Goal: Task Accomplishment & Management: Use online tool/utility

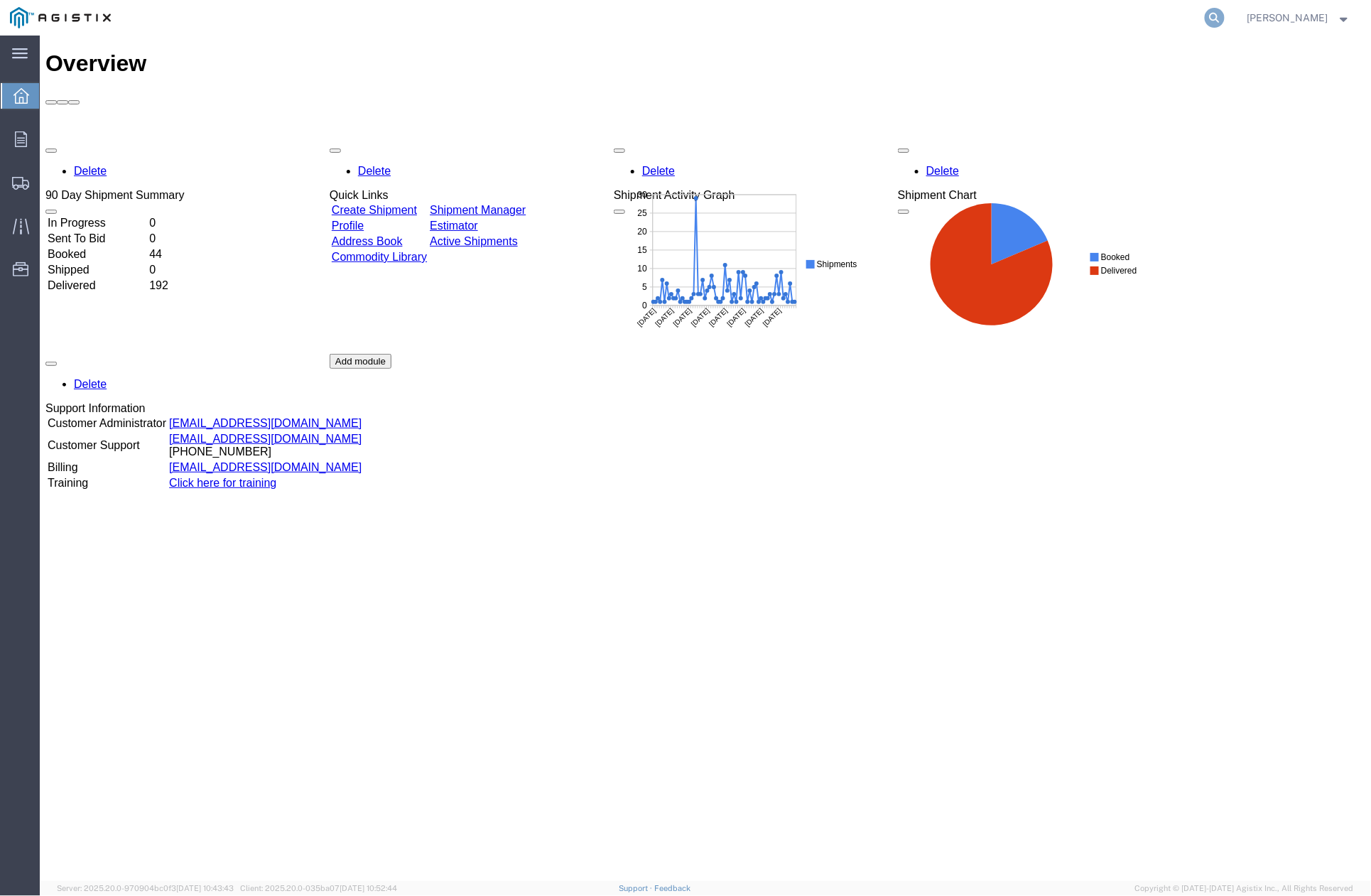
click at [1225, 15] on icon at bounding box center [1215, 18] width 20 height 20
paste input "55357839"
type input "55357839"
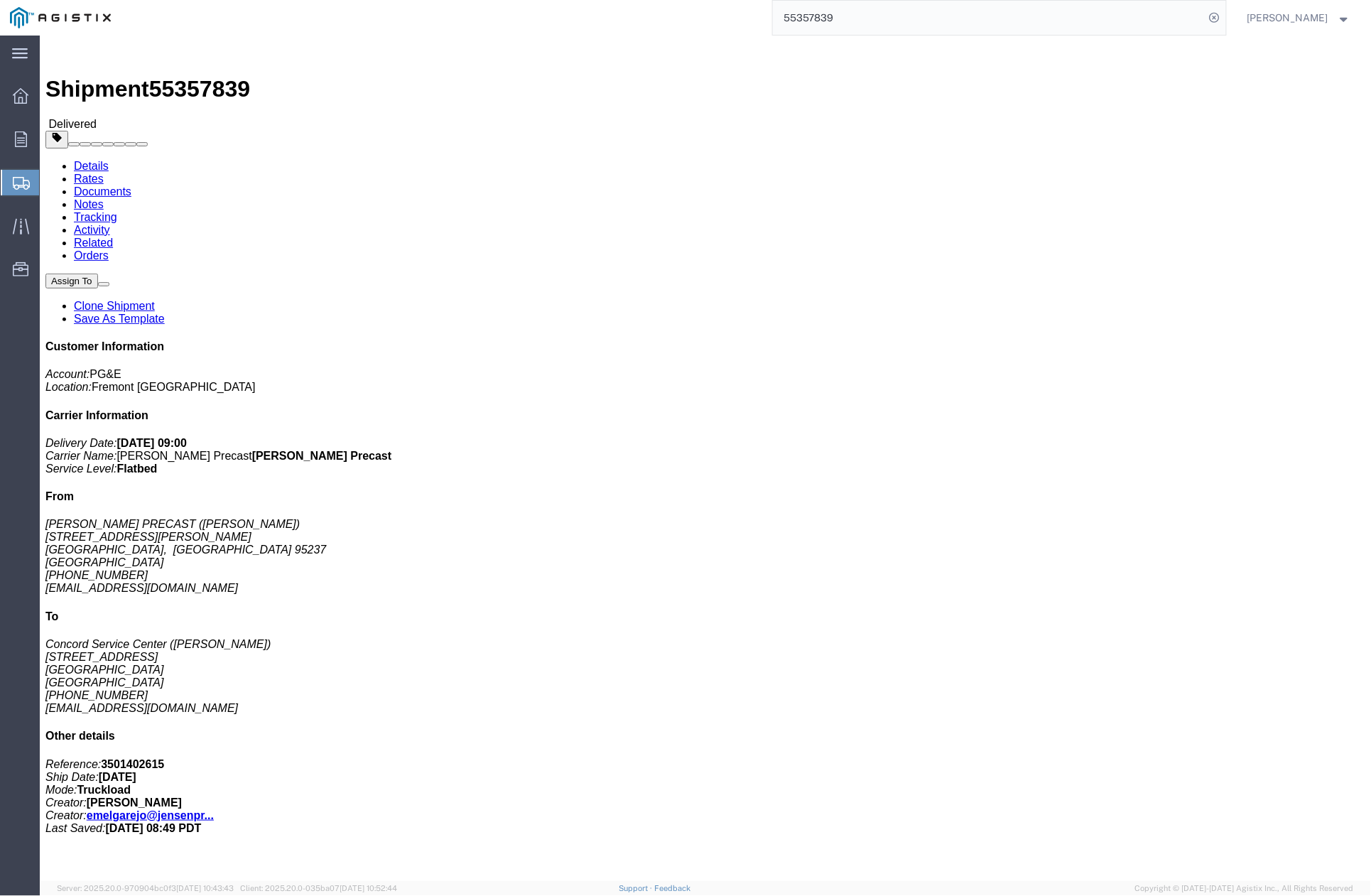
drag, startPoint x: 830, startPoint y: 300, endPoint x: 902, endPoint y: 79, distance: 232.4
click div "Leg 1 - Truckload Vehicle 1: Flat Bed Number of trucks: 1"
click link "Clone Shipment"
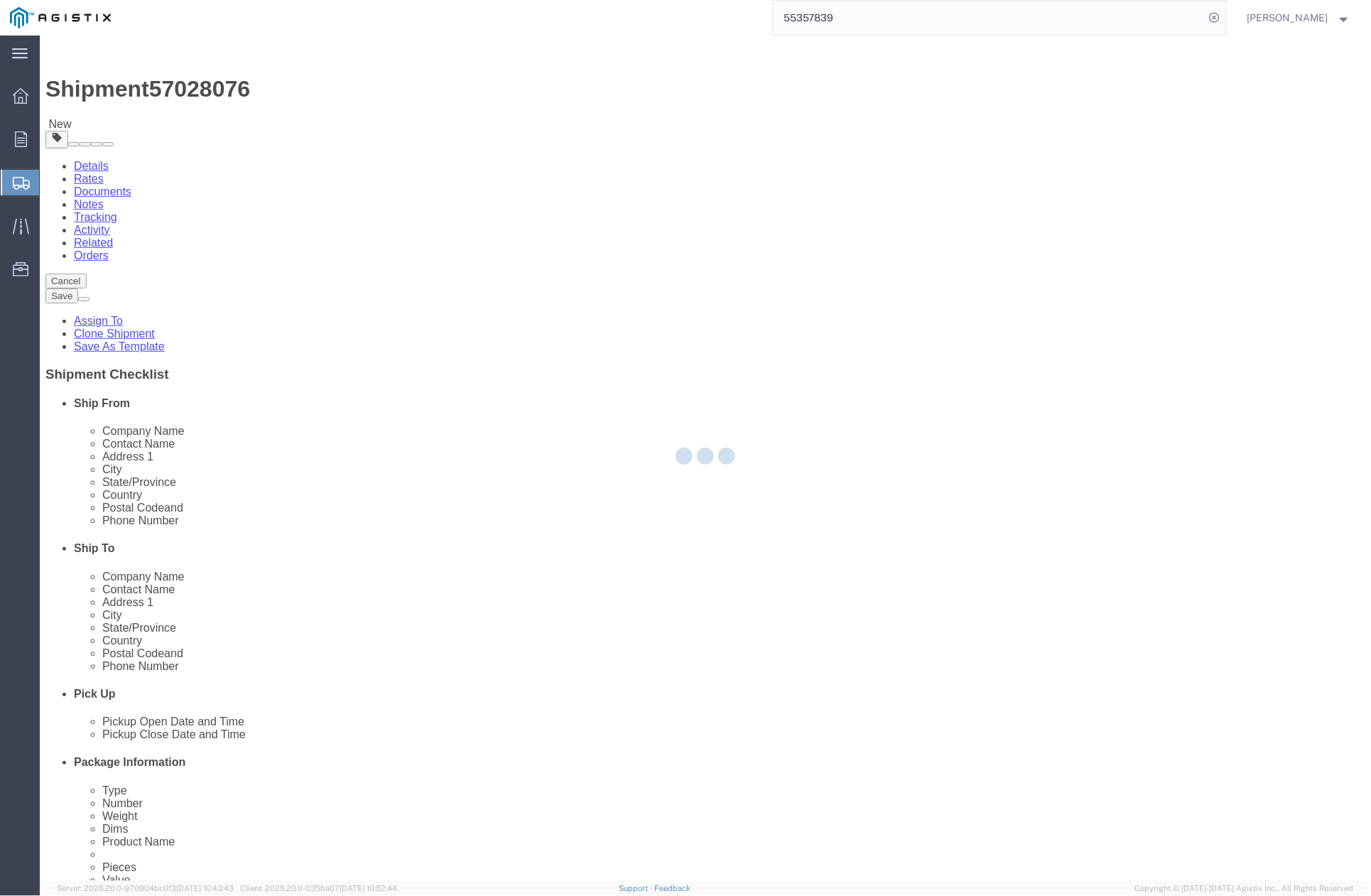
select select
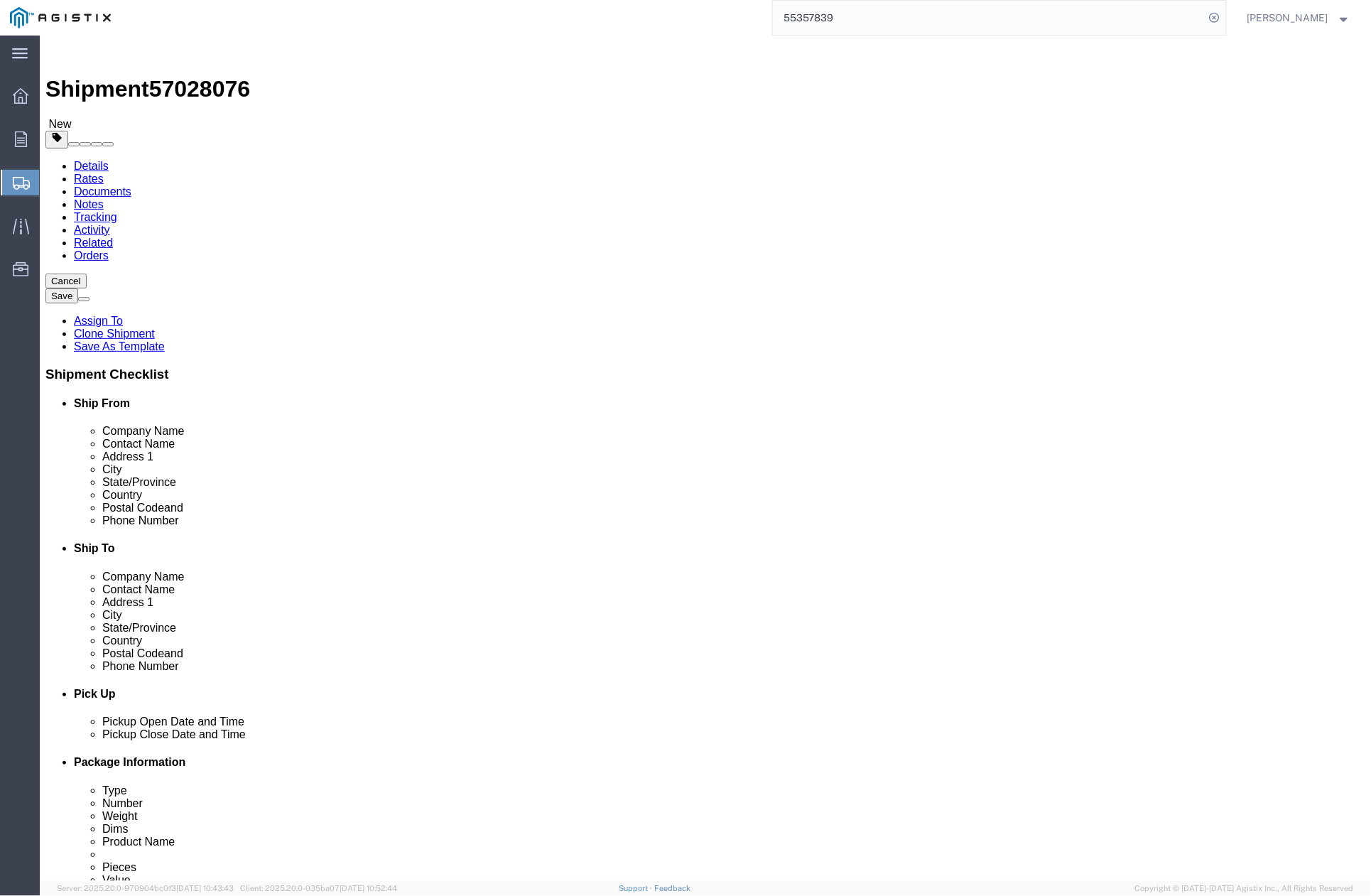
scroll to position [94, 0]
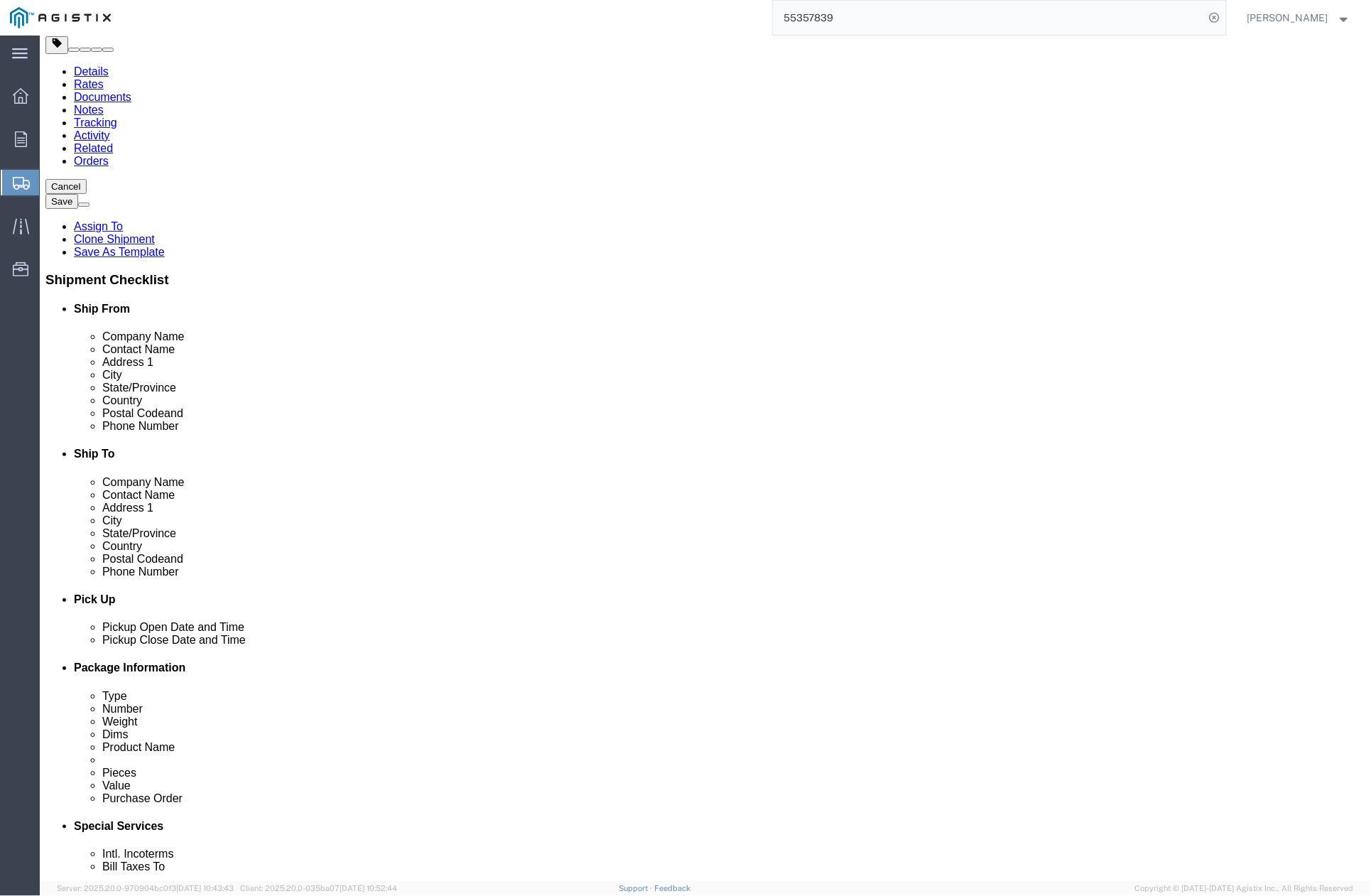
drag, startPoint x: 785, startPoint y: 320, endPoint x: 694, endPoint y: 323, distance: 91.0
click div "Contact Name Tyler Heal"
paste input "Matthew Brady"
type input "Matthew Brady"
drag, startPoint x: 814, startPoint y: 502, endPoint x: 785, endPoint y: 494, distance: 30.1
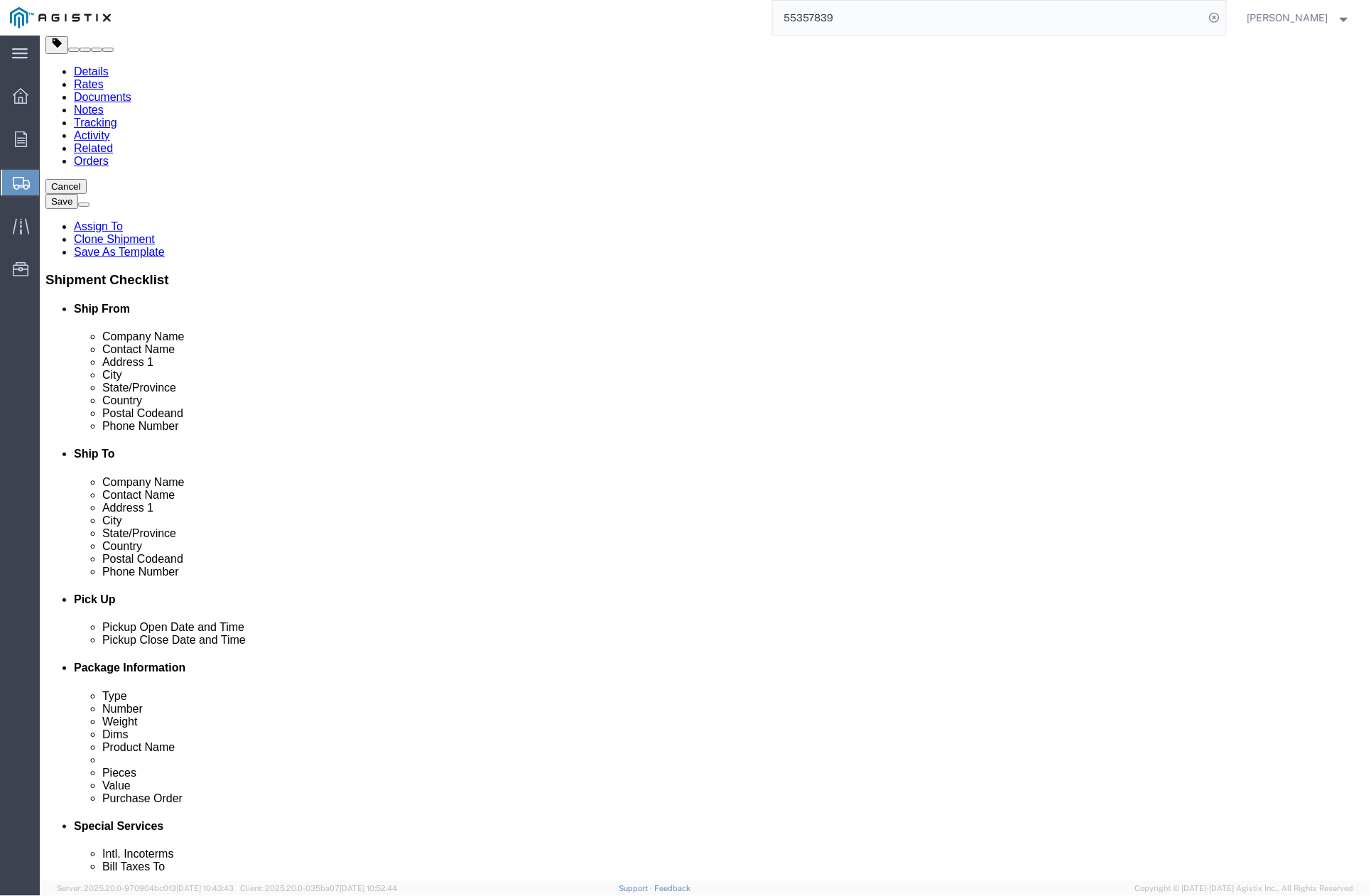
click div "510-289-8045"
paste input "925-494-4459"
type input "925-494-4459"
drag, startPoint x: 734, startPoint y: 531, endPoint x: 714, endPoint y: 516, distance: 25.0
click div "t7he@pge.com"
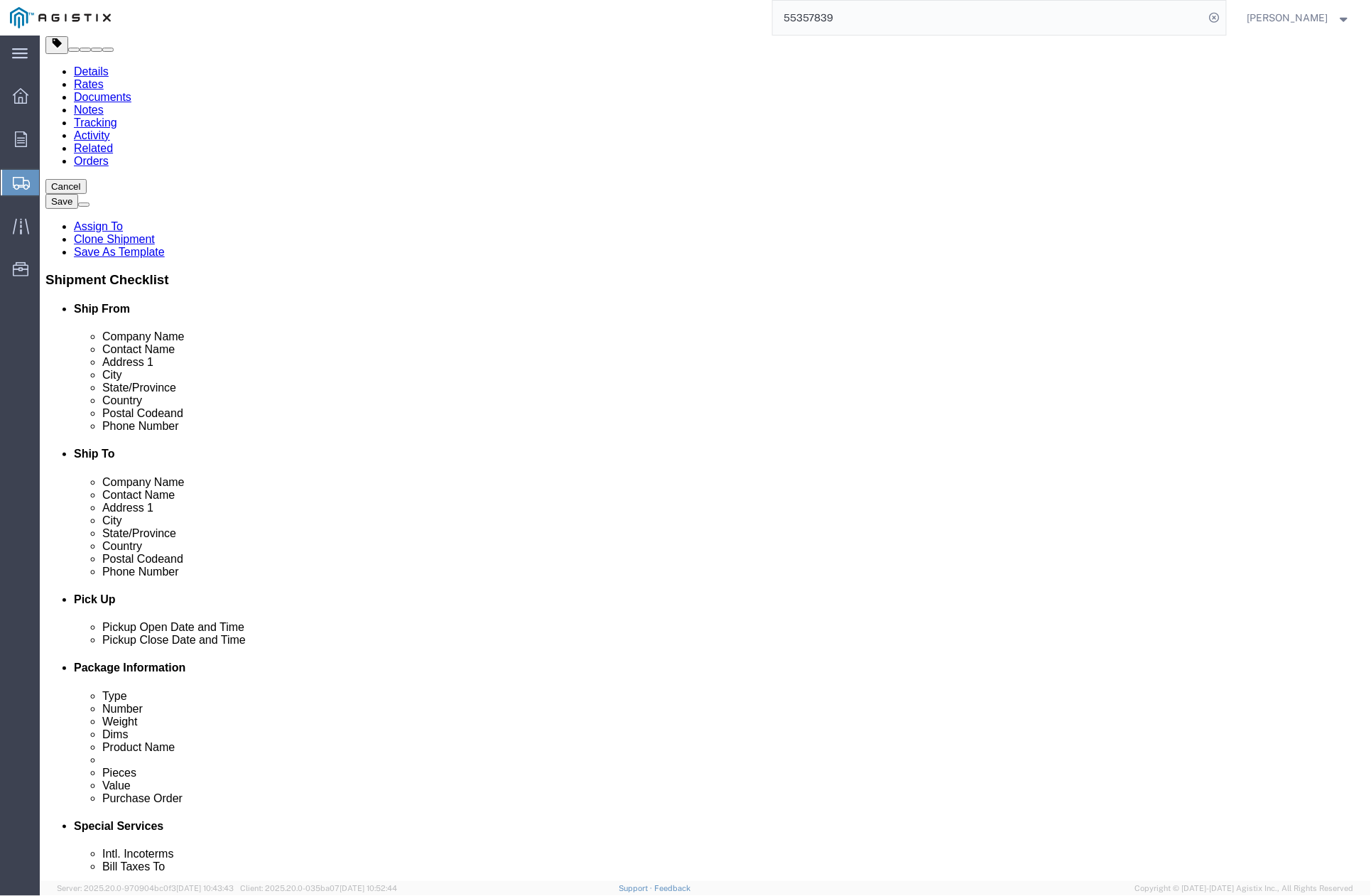
paste input "M9BE"
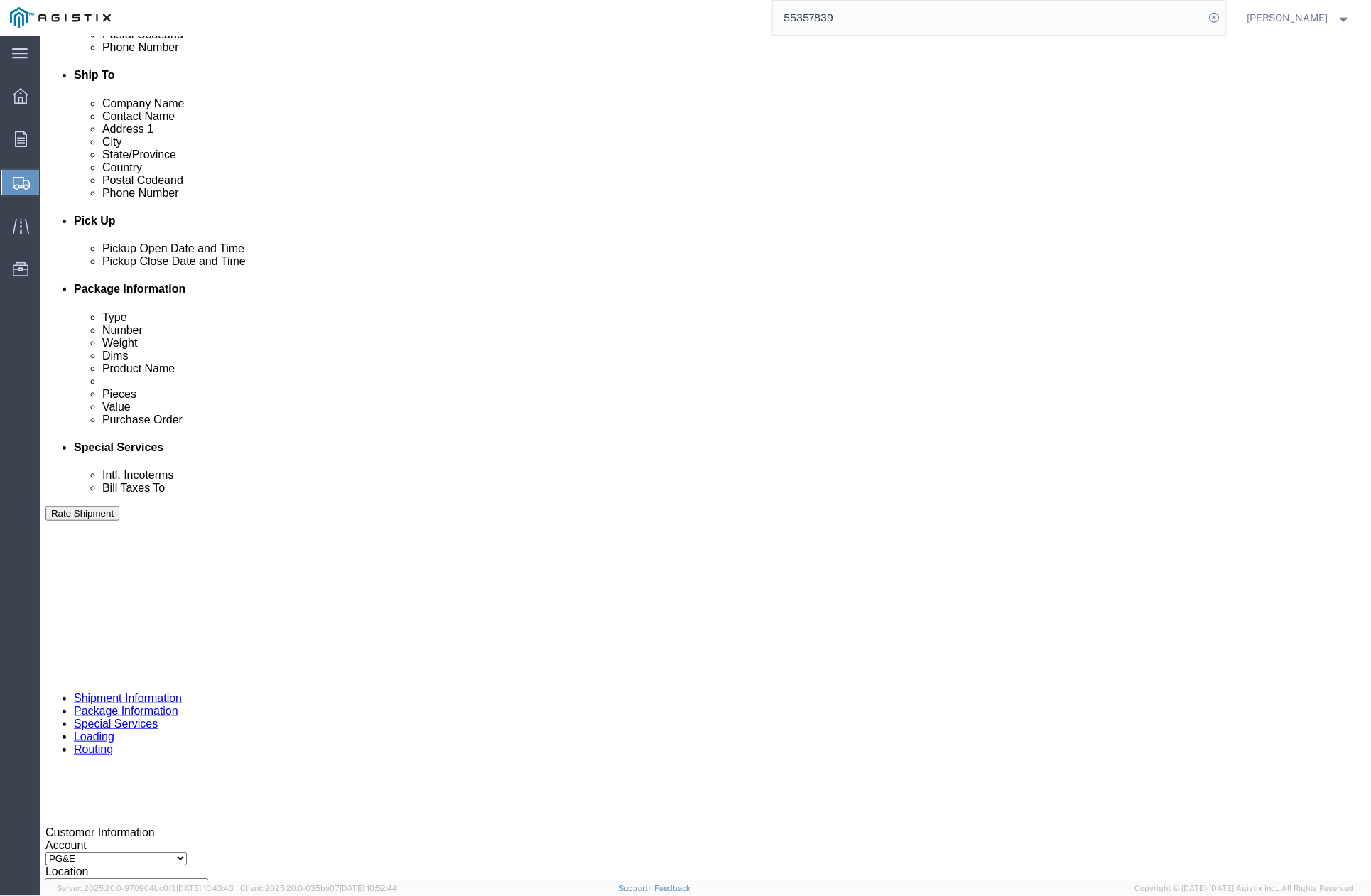
scroll to position [569, 0]
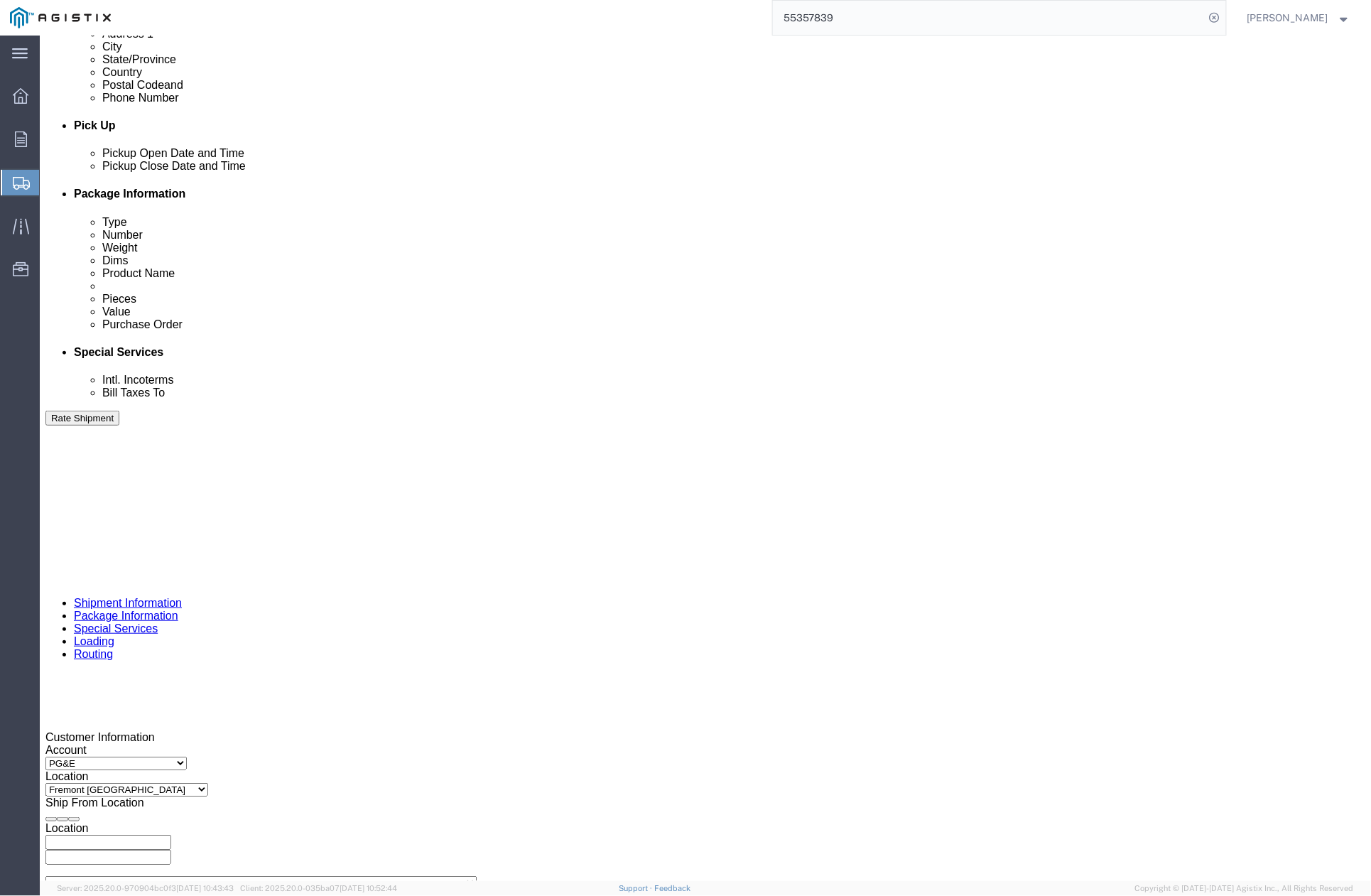
type input "M9BE@pge.com"
click div "[DATE] 4:15 PM"
click div "Pickup Date: Pickup Start Date Pickup Start Time Pickup Open Date and Time [DAT…"
click div
click button "Apply"
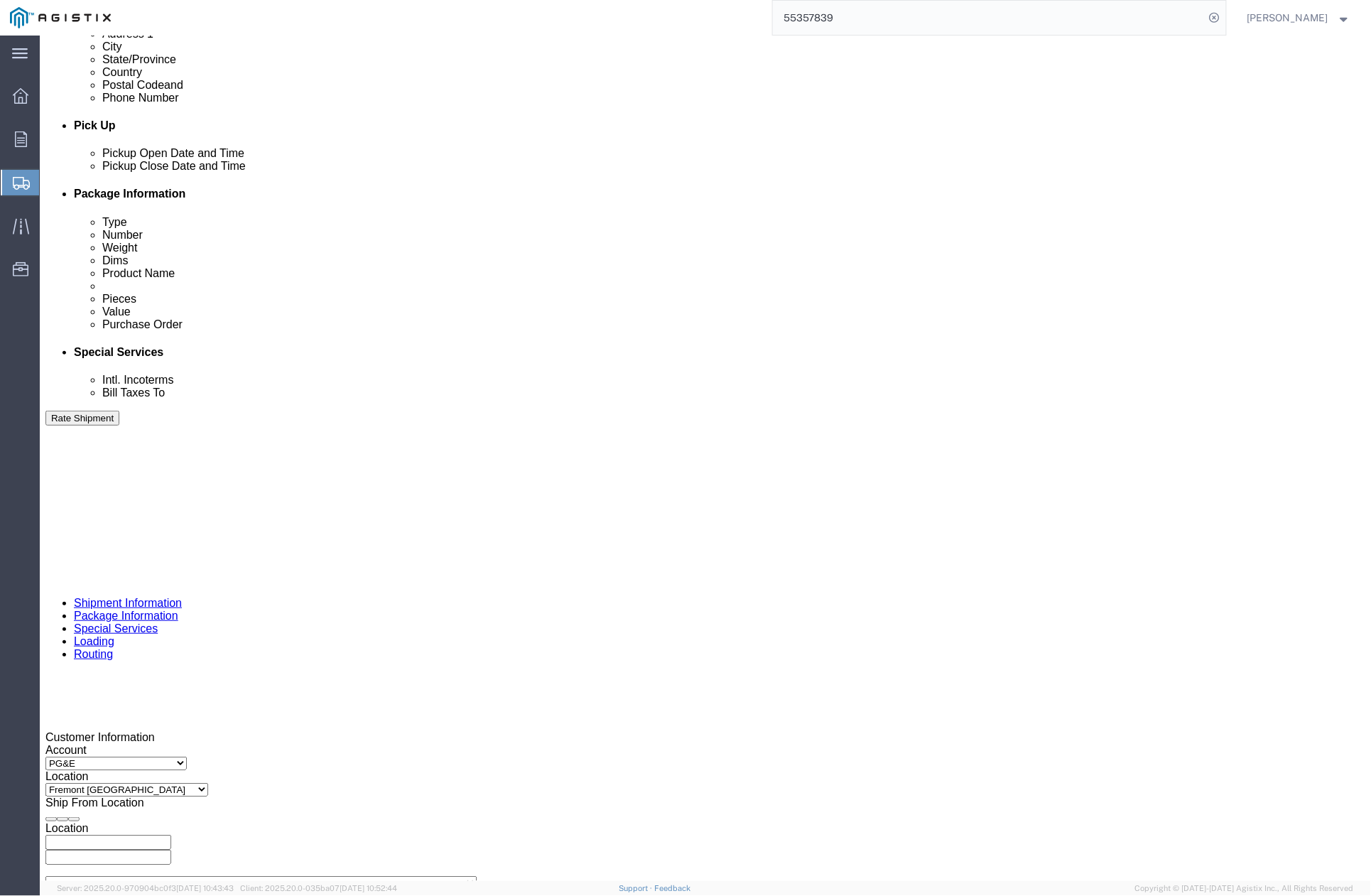
click div
click button "Apply"
click button "button"
drag, startPoint x: 1001, startPoint y: 649, endPoint x: 1099, endPoint y: 600, distance: 109.6
click icon "button"
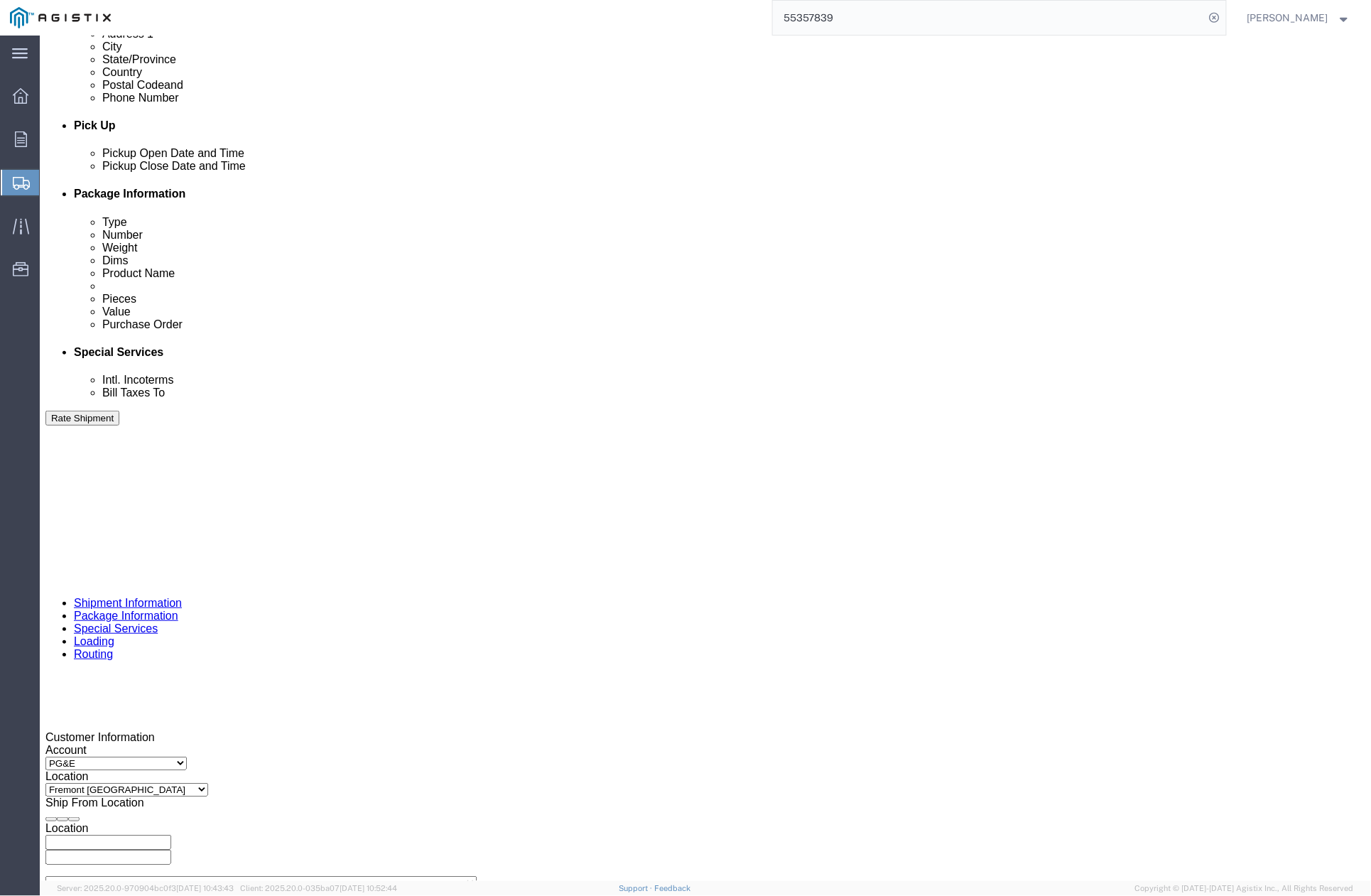
drag, startPoint x: 567, startPoint y: 653, endPoint x: 555, endPoint y: 625, distance: 30.5
click div "Select Account Type Activity ID Airline Appointment Number ASN Batch Request # …"
paste input "413692"
type input "413692"
click div "References Add reference"
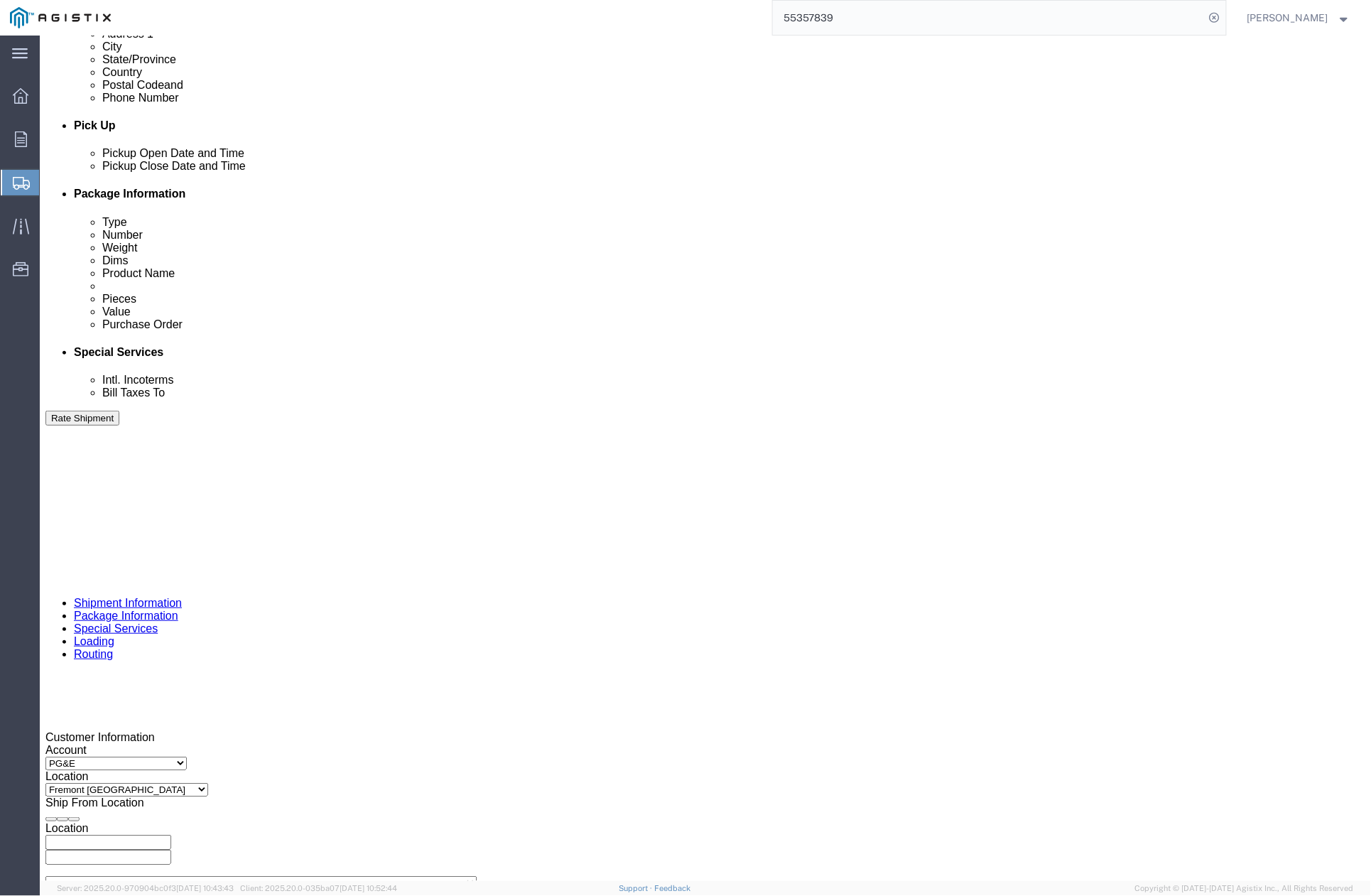
scroll to position [663, 0]
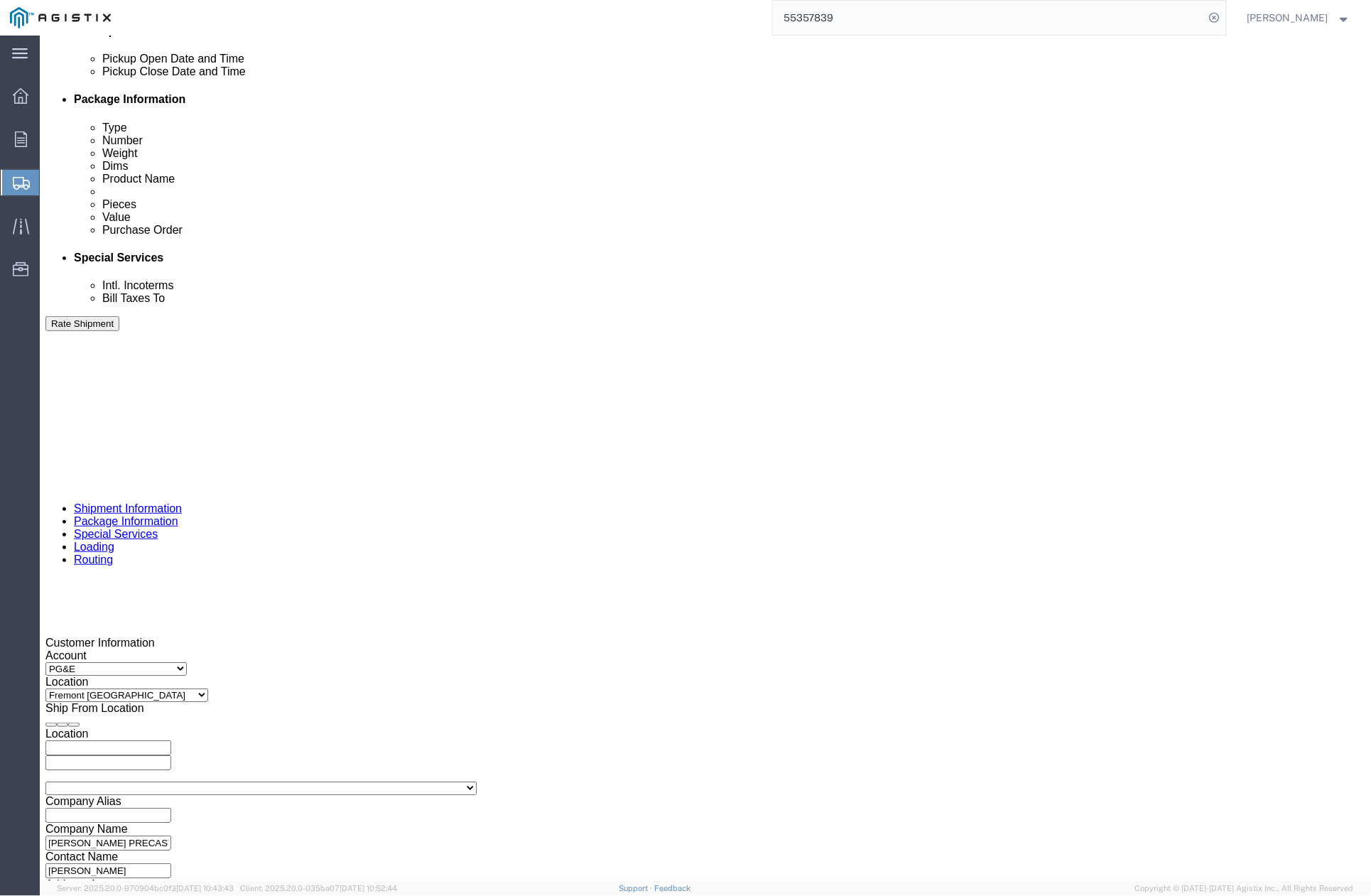
drag, startPoint x: 155, startPoint y: 559, endPoint x: 114, endPoint y: 559, distance: 41.0
click div "Select Account Type Activity ID Airline Appointment Number ASN Batch Request # …"
paste input "23938"
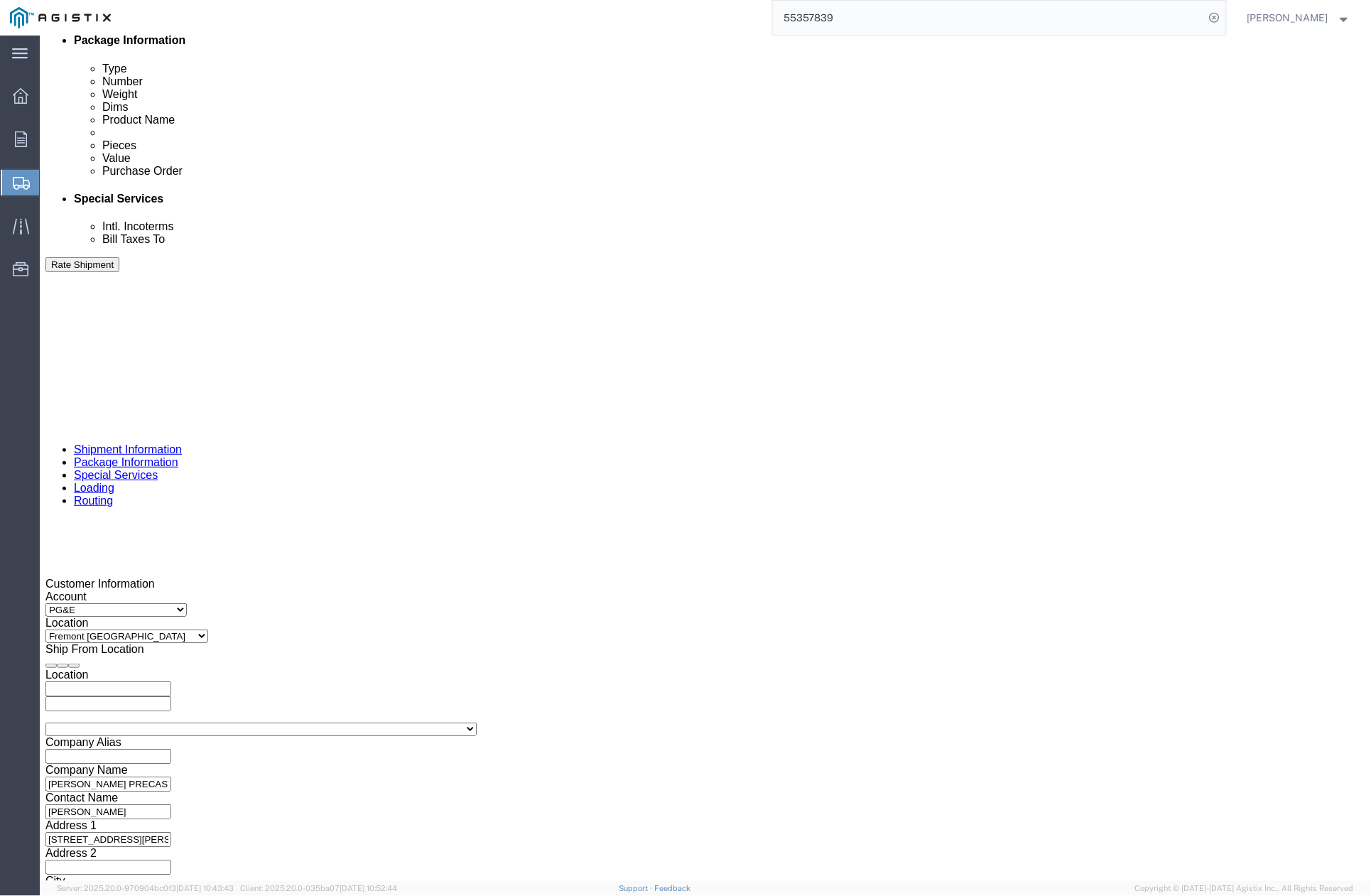
type input "3501423938"
click button "Continue"
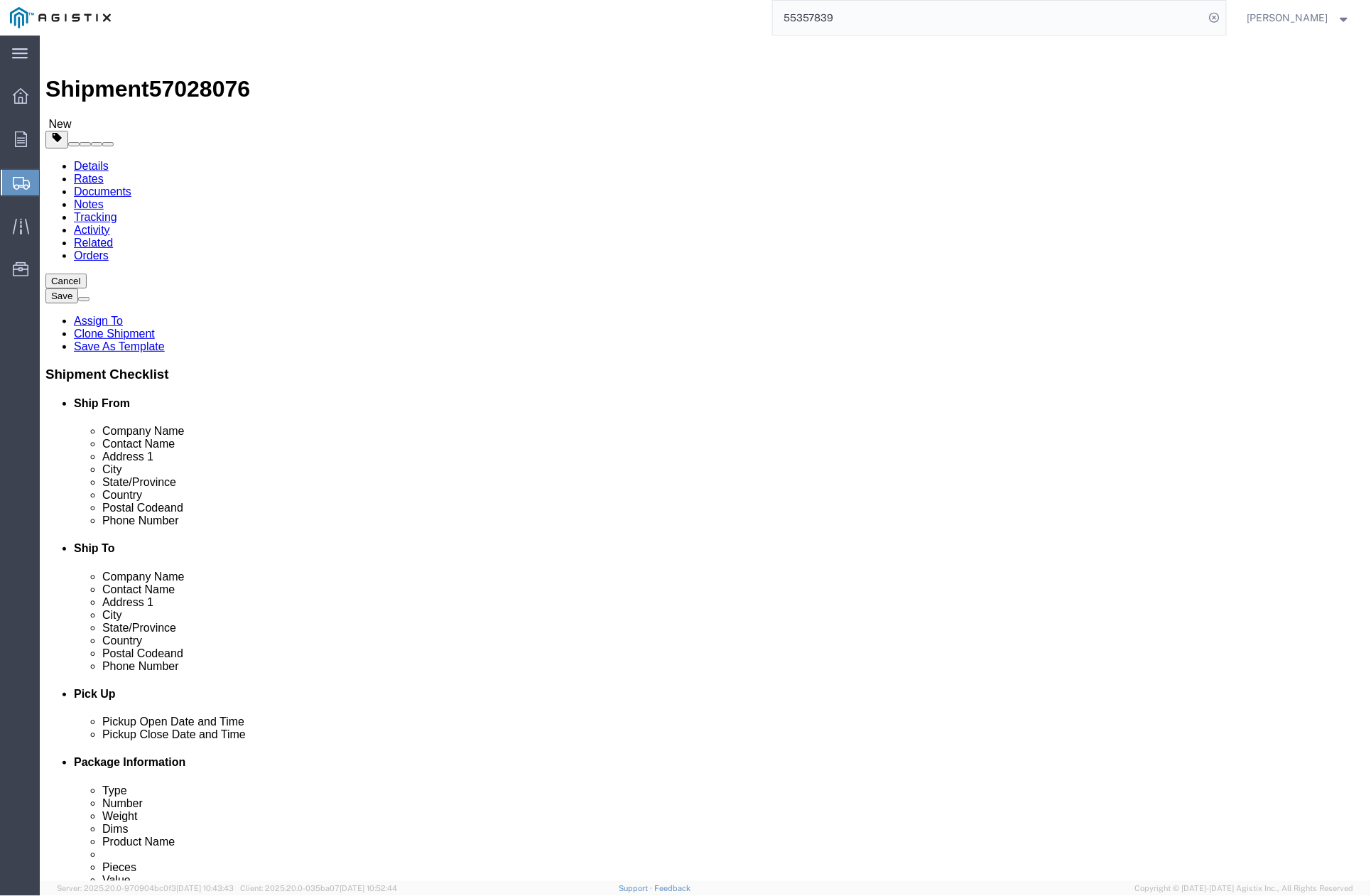
drag, startPoint x: 382, startPoint y: 329, endPoint x: 345, endPoint y: 340, distance: 38.6
click div "Length 36.00 x Width 60.00 x Height 54.00 Select cm ft in"
type input "12"
click dd "1.00 Each"
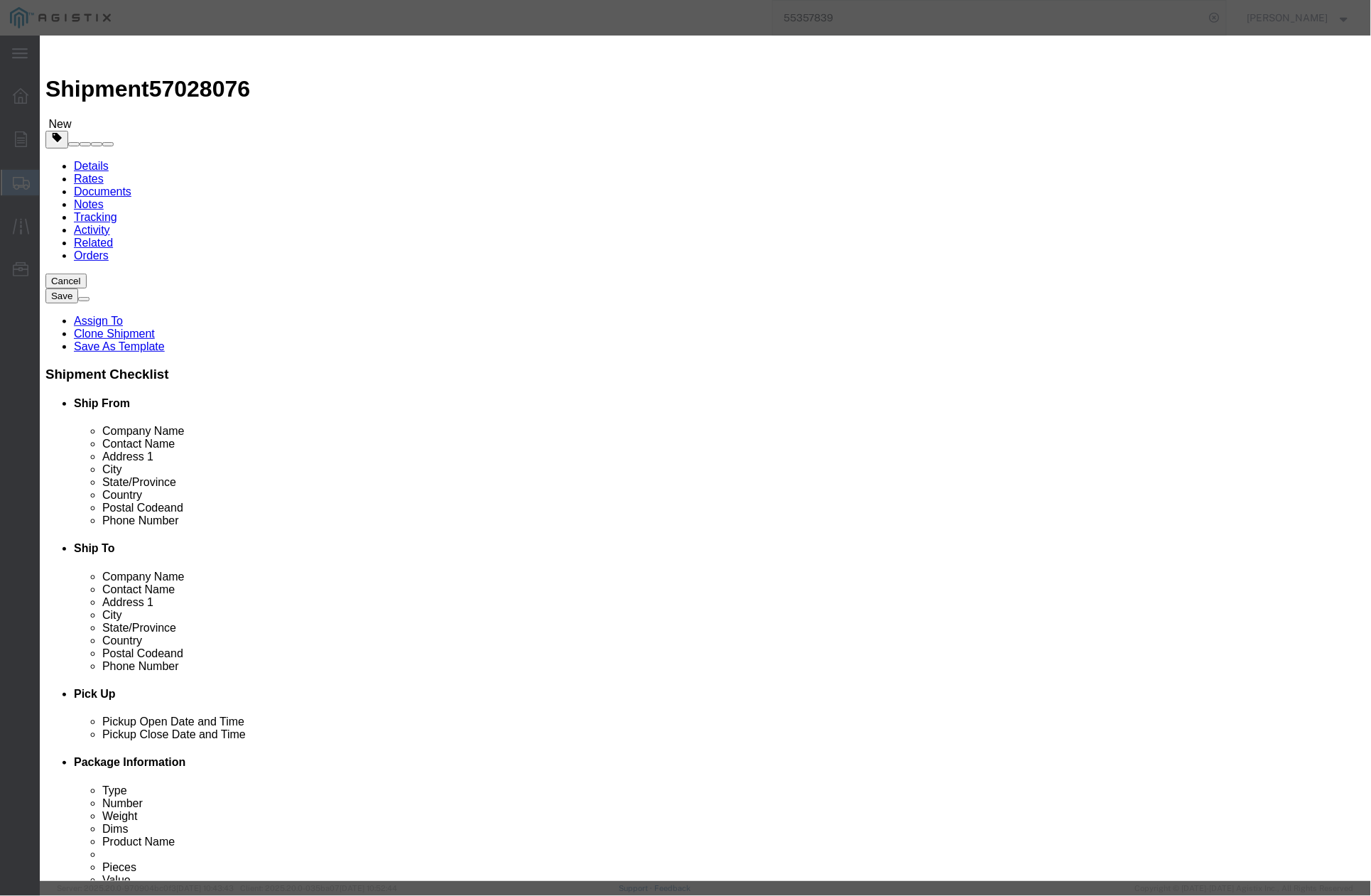
click div "Product Name Precast Assembly # 5 Pieces 1.00 Select Bag Barrels 100Board Feet …"
drag, startPoint x: 546, startPoint y: 108, endPoint x: 463, endPoint y: 127, distance: 85.1
click div "Product Name Precast Assembly # 5 Pieces 1.00 Select Bag Barrels 100Board Feet …"
type input "P"
drag, startPoint x: 444, startPoint y: 105, endPoint x: 330, endPoint y: 93, distance: 114.6
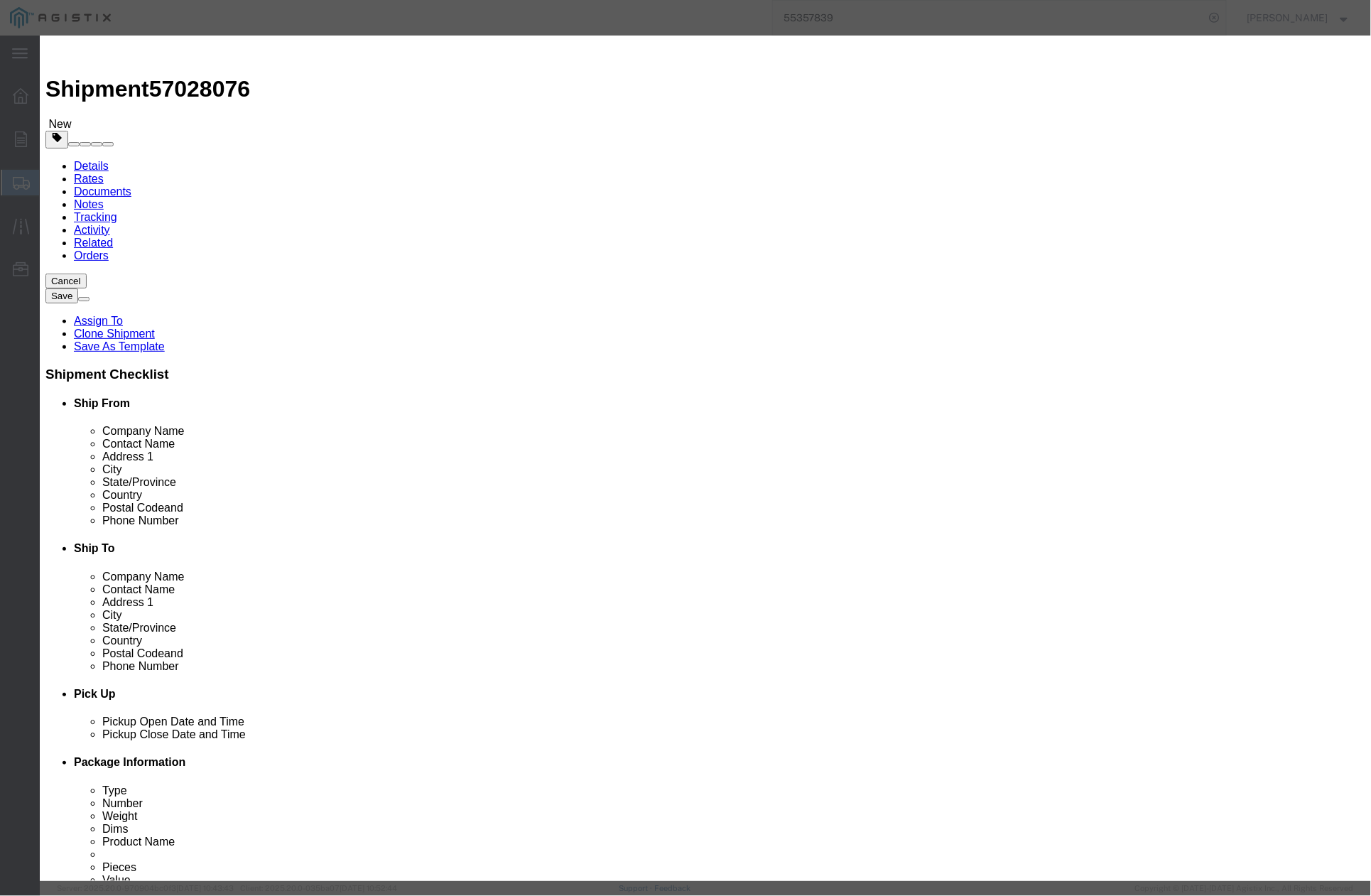
click div "Commodity library Product Name PRECAST COVER PRECAST COVER Name: PULLBOX PRECAS…"
click input "ASSMEBLY COVER"
click input "ASSMEBLY COVER &"
click input "# 5 FVT + HVT ASSMEBLY COVER &"
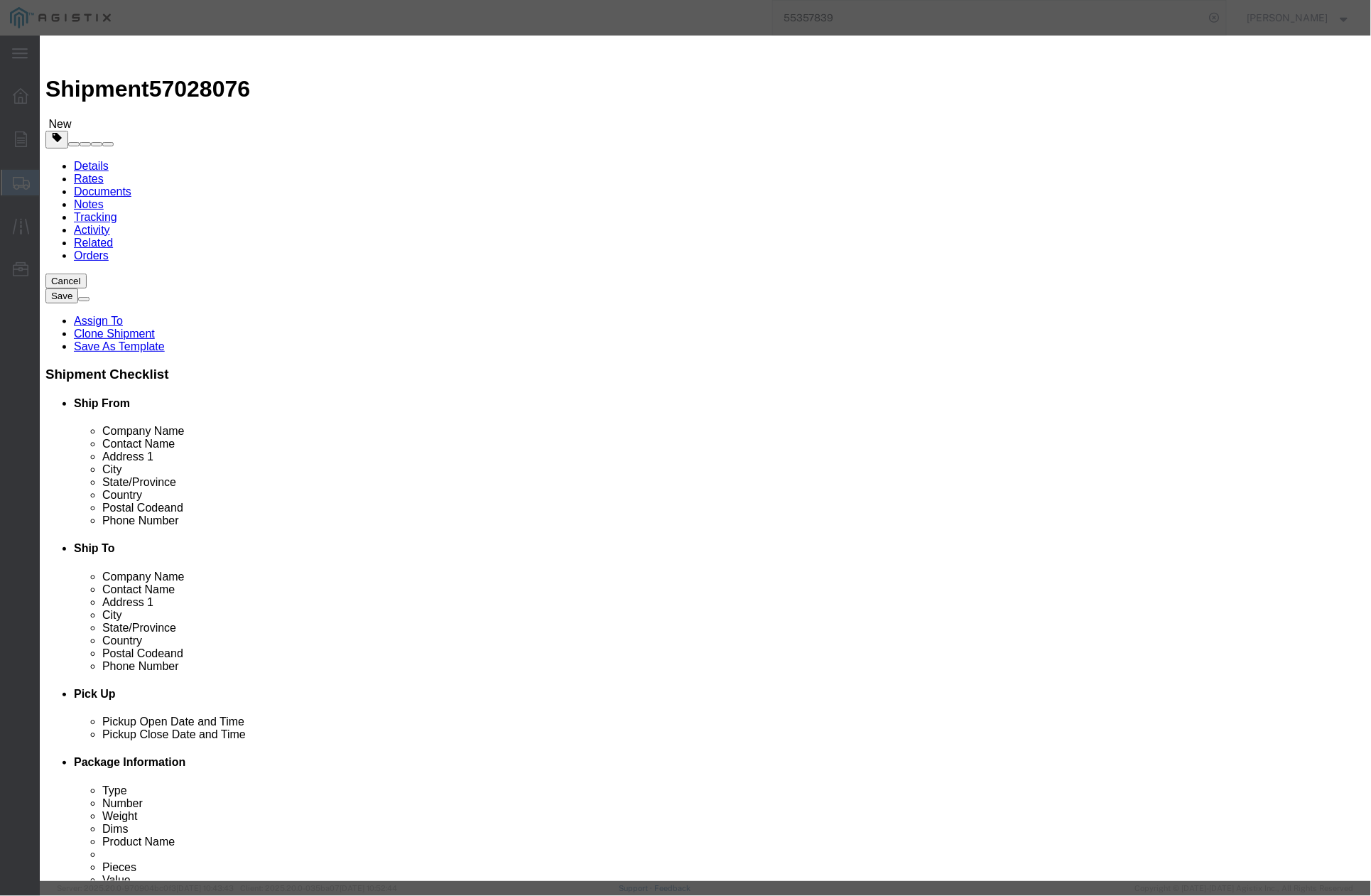
type input "# 5 FVT + HVT ASSMEBLY COVER & RISERS"
drag, startPoint x: 451, startPoint y: 141, endPoint x: 390, endPoint y: 142, distance: 61.0
click div "Pieces 1.00 Select Bag Barrels 100Board Feet Bottle Box Blister Pack Carats Can…"
type input "6"
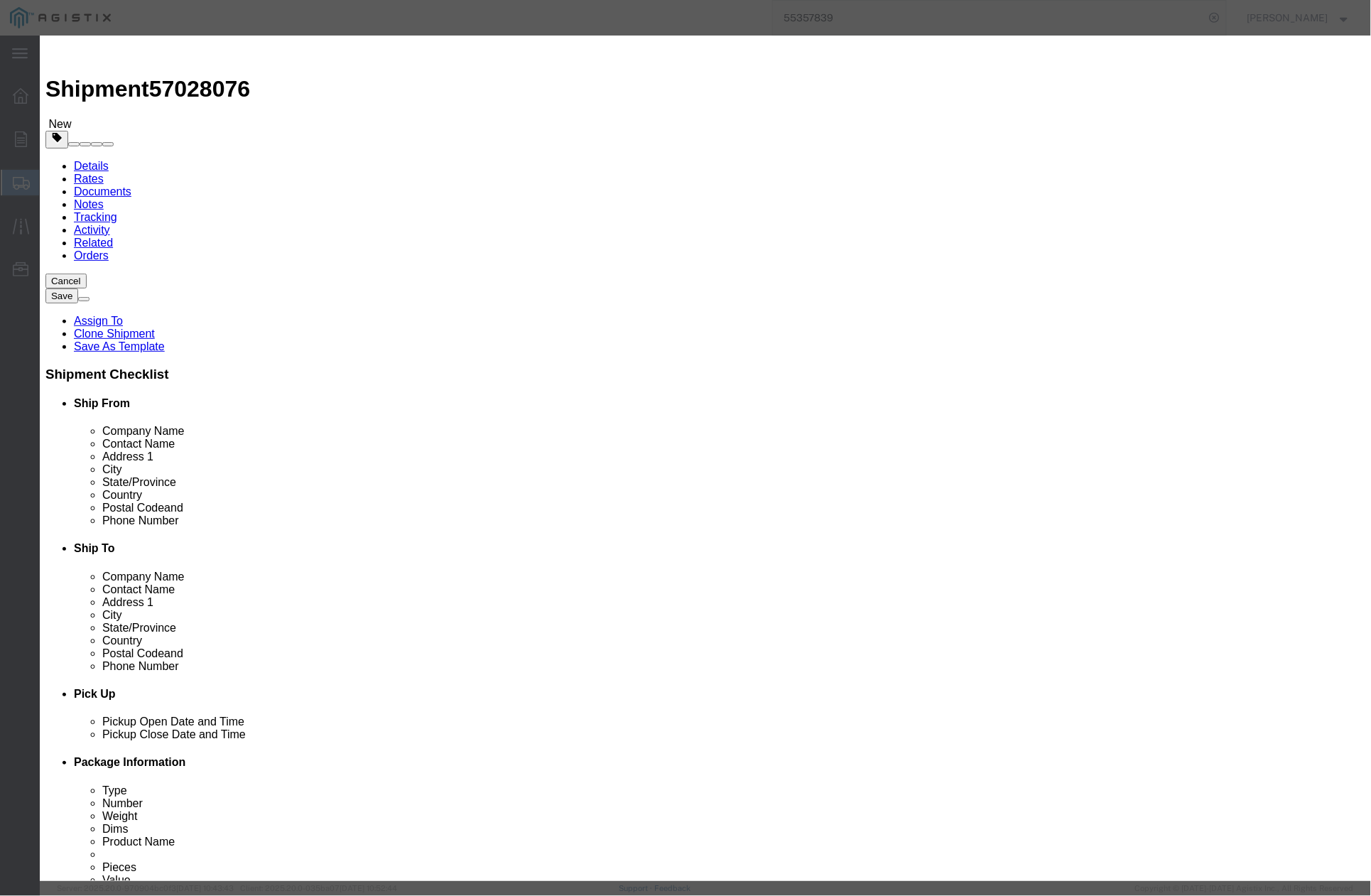
click input "6"
click input "text"
drag, startPoint x: 504, startPoint y: 259, endPoint x: 392, endPoint y: 255, distance: 112.1
click div "SKU * ( 04-0327) *"
click input "text"
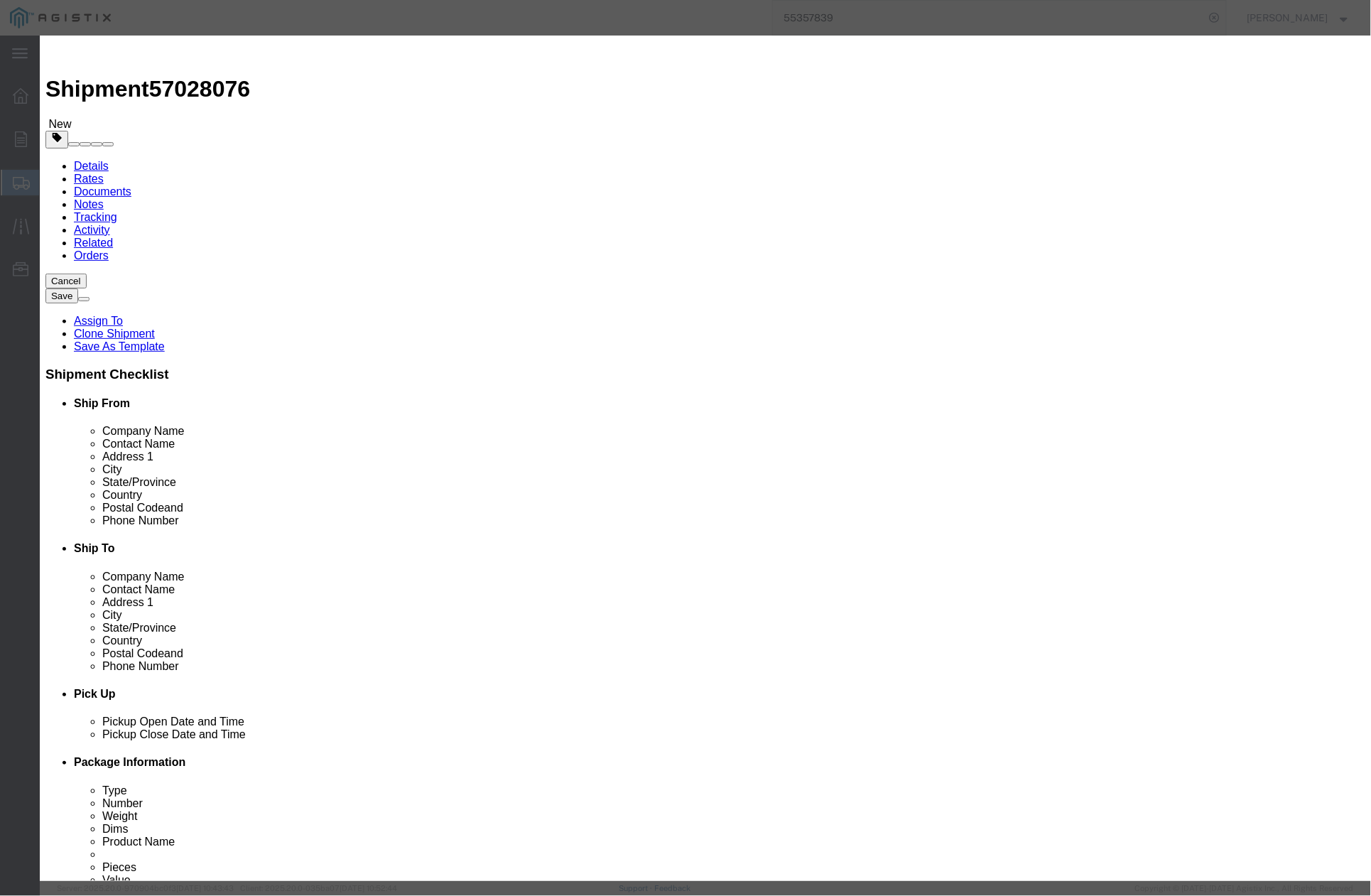
paste input "* (( 04-1052 )) * (( 04-1616 )) * (( 04-3197 )) * (( 04-3362 )) *"
drag, startPoint x: 536, startPoint y: 263, endPoint x: 354, endPoint y: 267, distance: 182.0
click div "SKU * (( 04-1052 )) * (( 04-1616 )) * (( 04-3197 )) * (( 04-3362 )) *"
click button "Save & Close"
click input "* (( 04-1052 )) * (( 04-1616 )) * (( 04-3197 )) * (( 04-3362 )) *"
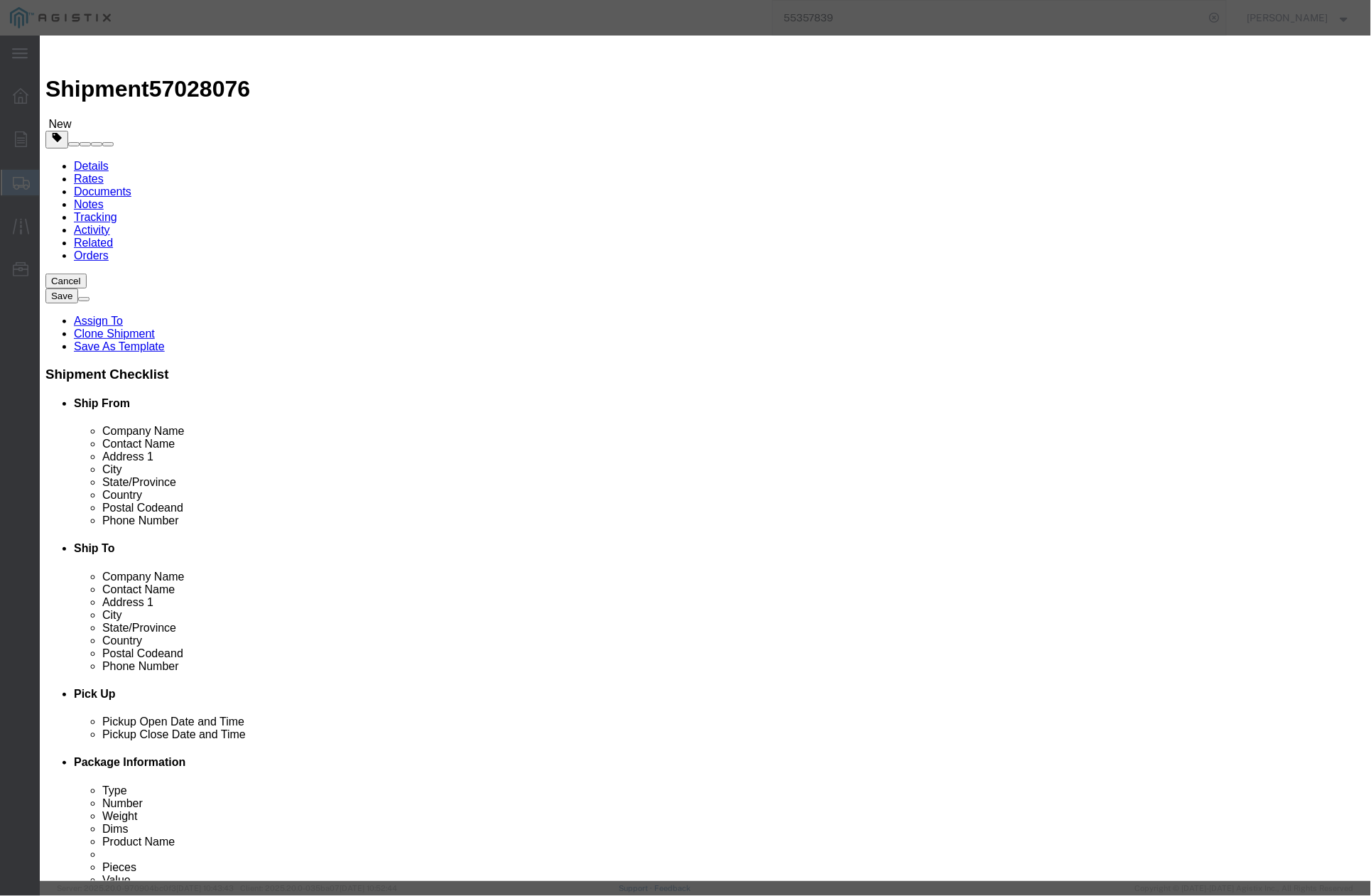
click input "* (( 04-1052 )) * (( 04-1616 )) * (( 04-3197 )) * (( 04-3362 )) *"
click input "(( 04-1052 )) * (( 04-1616 )) * (( 04-3197 )) * (( 04-3362 )) *"
click input "(( 04-1052 )) (( 04-1616 )) * (( 04-3197 )) * (( 04-3362 )) *"
click input "(( 04-1052 )) (( 04-1616 )) (( 04-3197 )) * (( 04-3362 )) *"
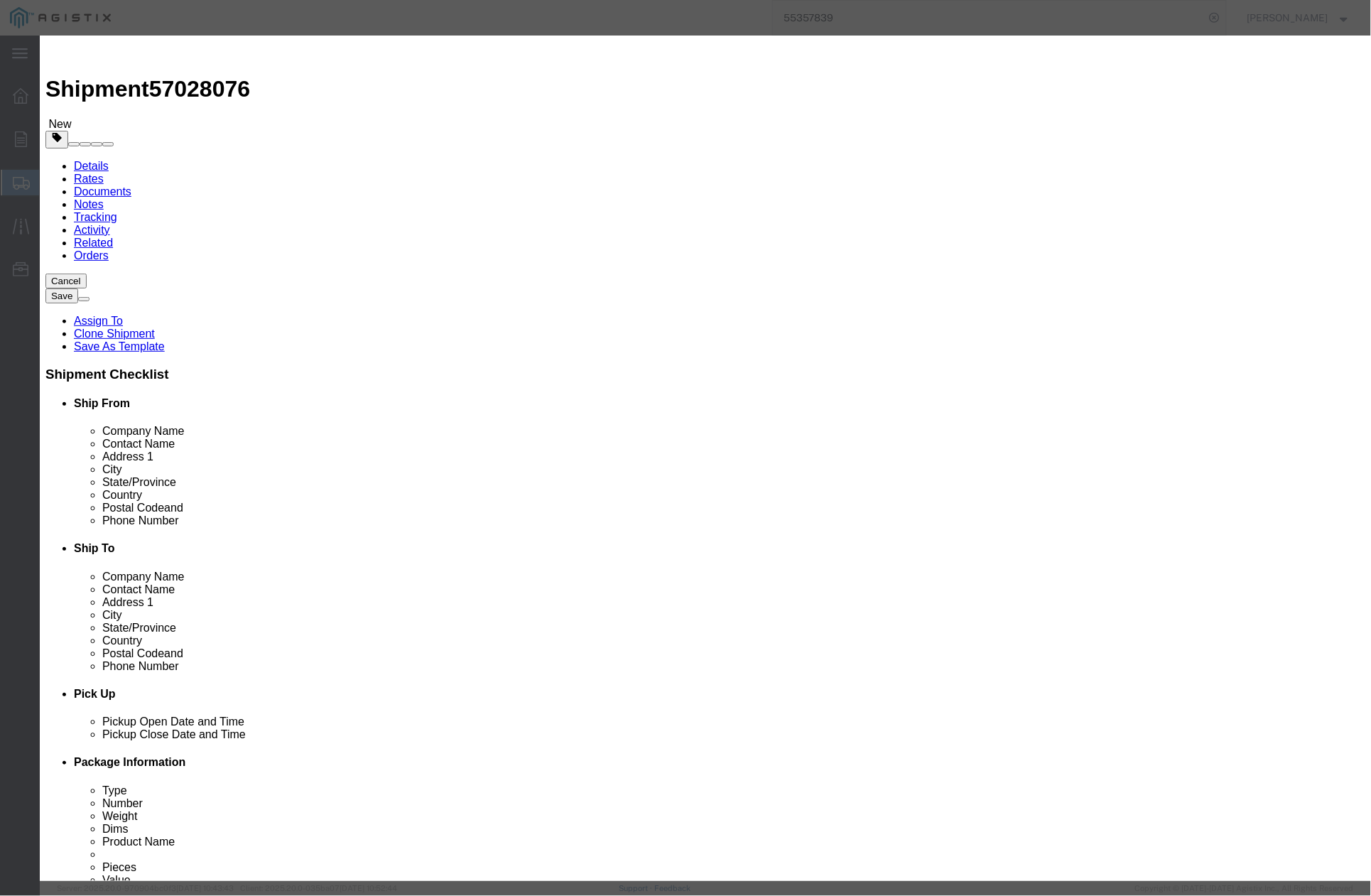
scroll to position [0, 10]
drag, startPoint x: 641, startPoint y: 258, endPoint x: 666, endPoint y: 253, distance: 25.5
click div "Product Name # 5 FVT + HVT ASSMEBLY COVER & RISERS PRECAST COVER Pieces 6 Selec…"
click input "(( 04-1052 )) (( 04-1616 )) (( 04-3197 )) (( 04-3362 )) *"
drag, startPoint x: 643, startPoint y: 255, endPoint x: 663, endPoint y: 255, distance: 20.0
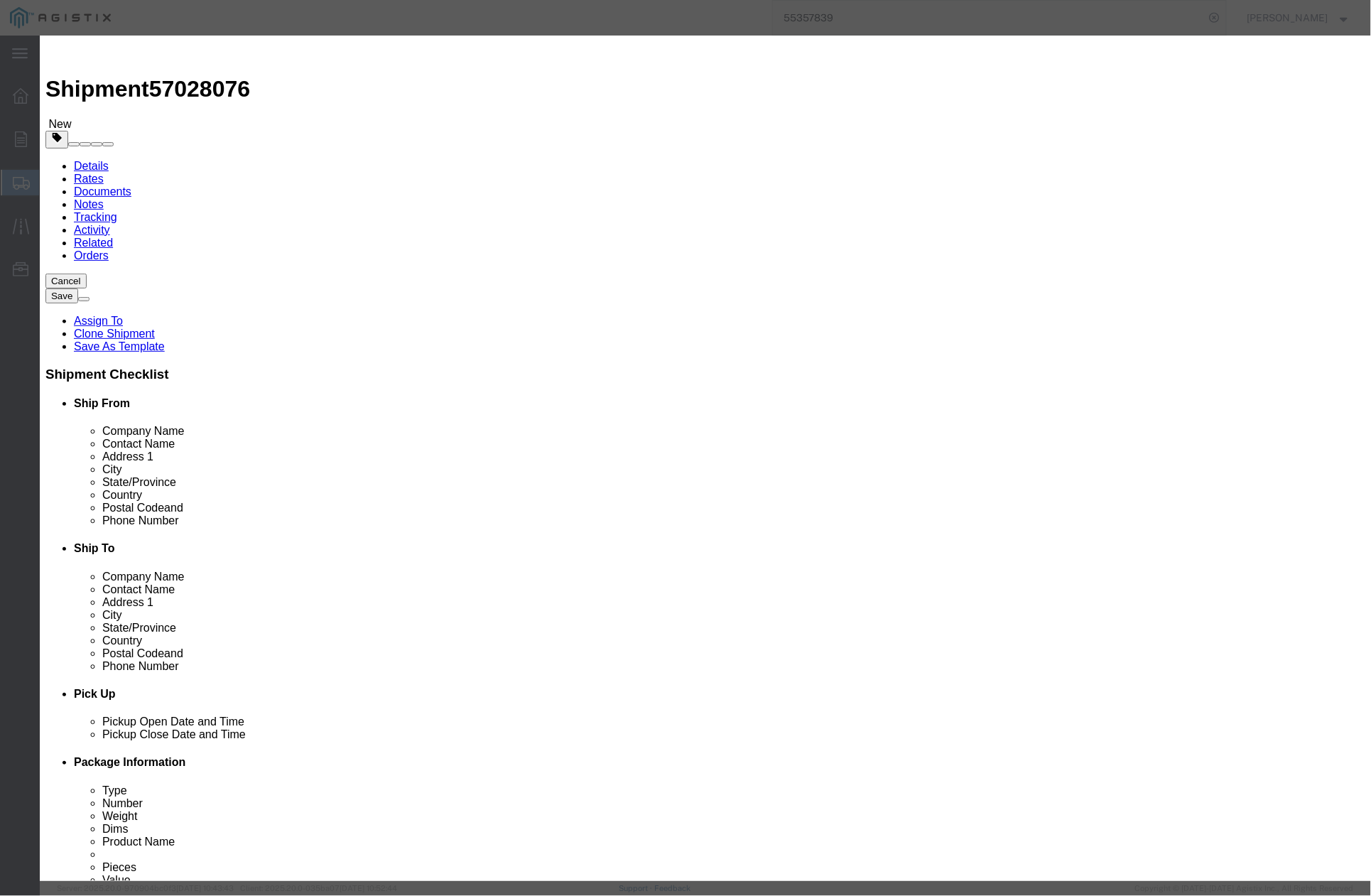
click div "(( 04-1052 )) (( 04-1616 )) (( 04-3197 )) (( 04-3362 )) *"
type input "(( 04-1052 )) (( 04-1616 )) (( 04-3197 )) (( 04-3362 ))"
click button "Save & Close"
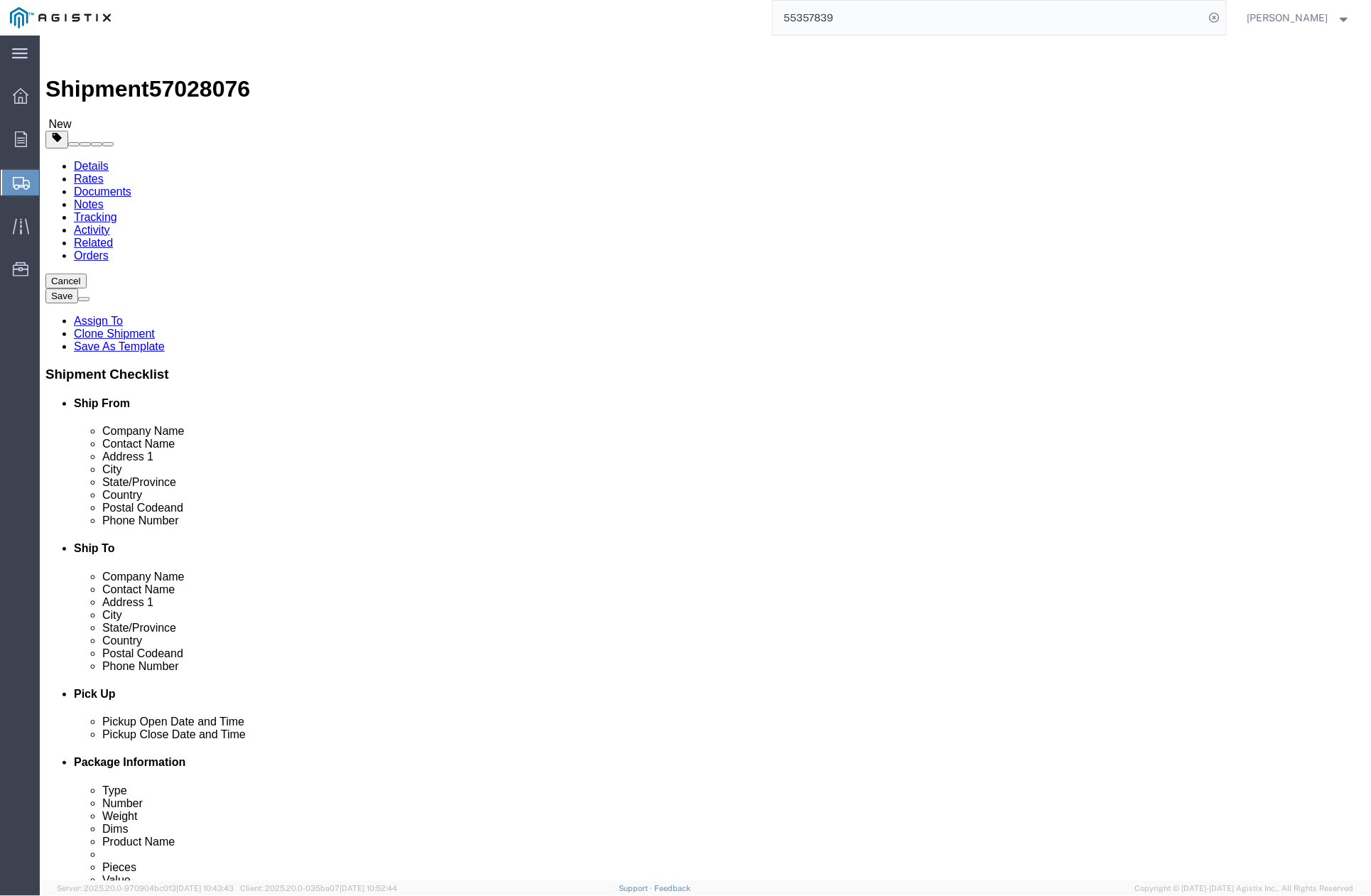
click button "Rate Shipment"
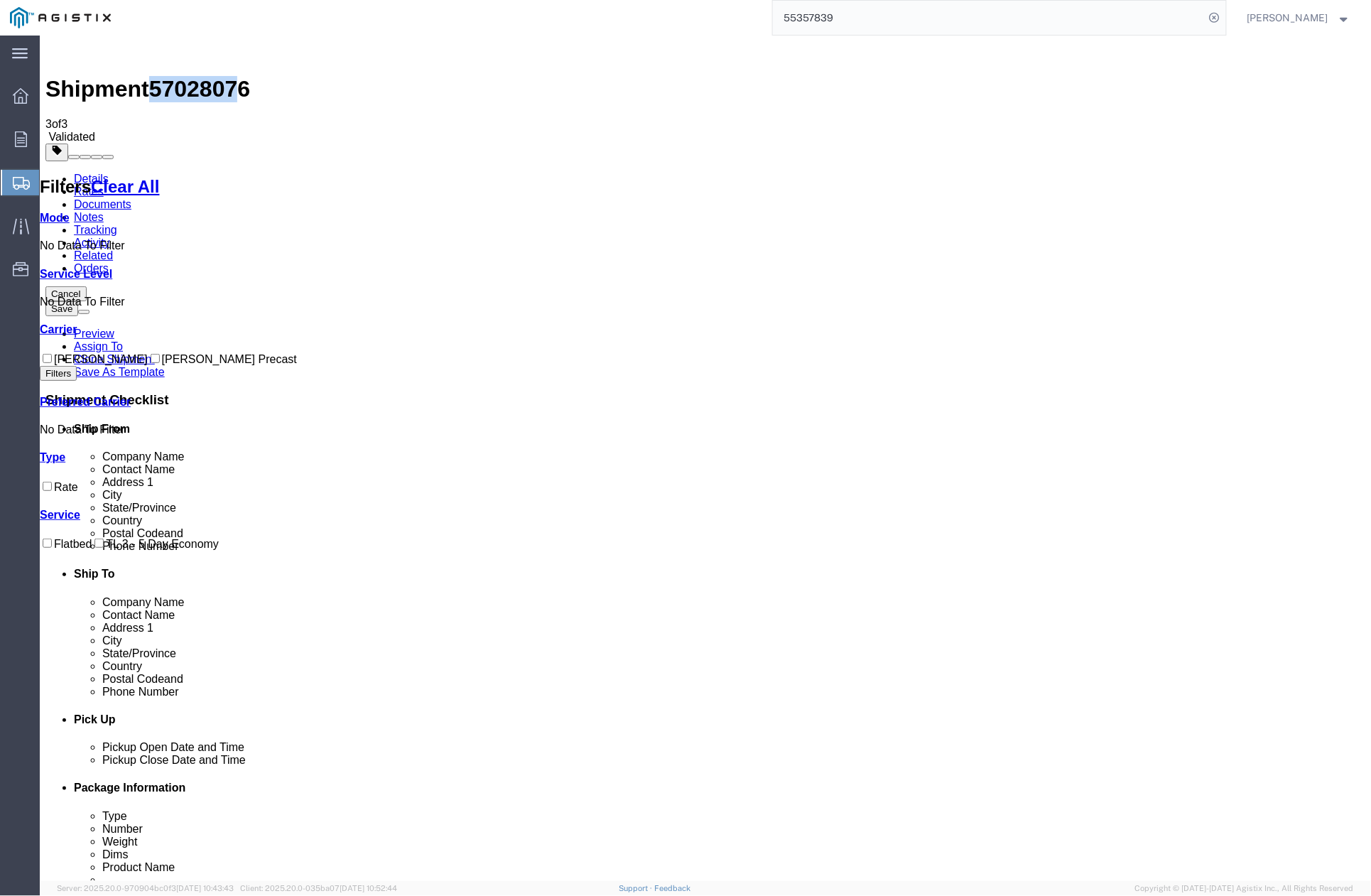
drag, startPoint x: 158, startPoint y: 52, endPoint x: 227, endPoint y: 56, distance: 69.1
click at [227, 76] on span "57028076" at bounding box center [198, 88] width 101 height 26
drag, startPoint x: 227, startPoint y: 56, endPoint x: 233, endPoint y: 49, distance: 9.2
click at [233, 76] on span "57028076" at bounding box center [198, 88] width 101 height 26
drag, startPoint x: 233, startPoint y: 48, endPoint x: 159, endPoint y: 52, distance: 74.1
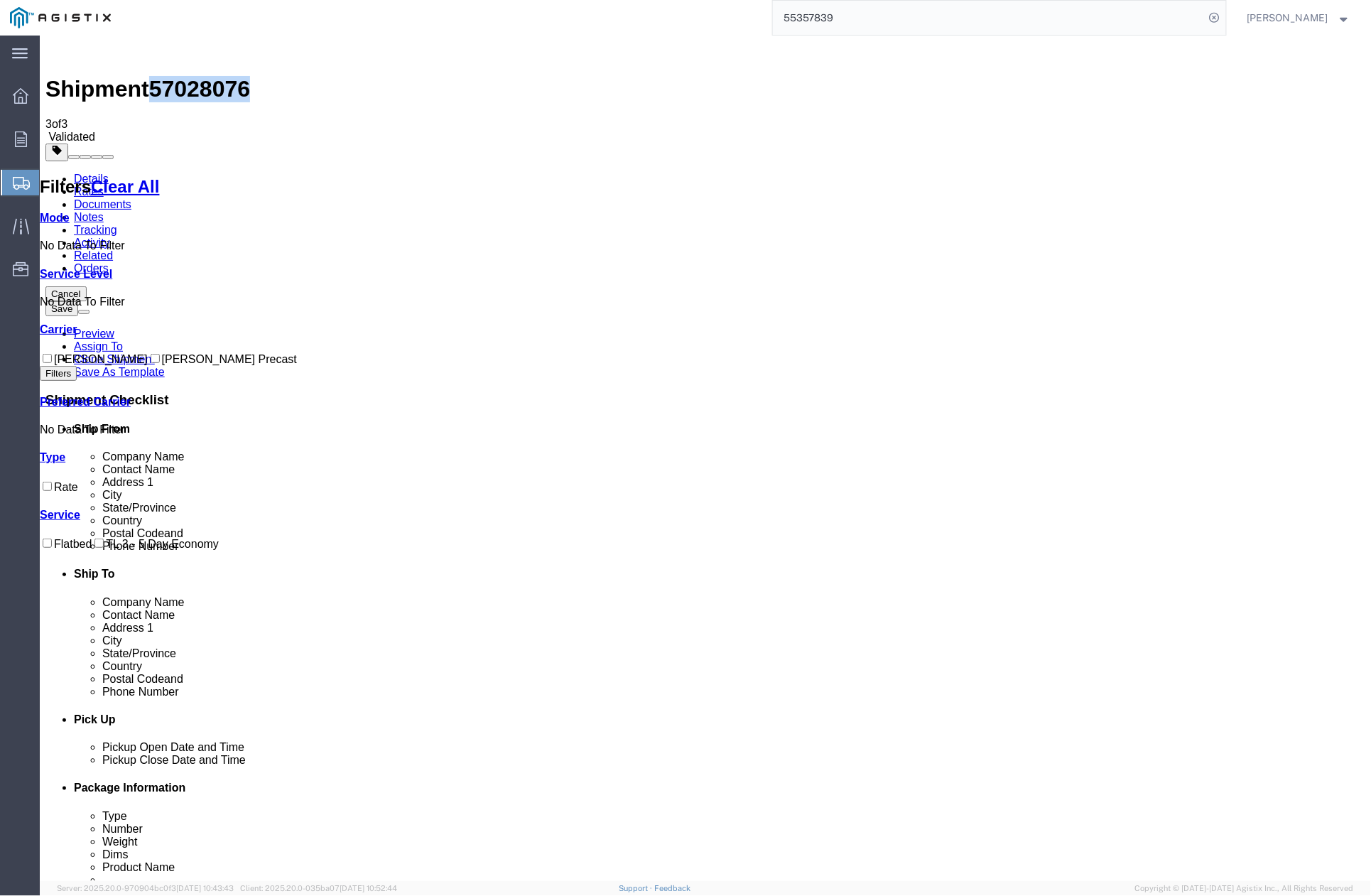
click at [159, 76] on span "57028076" at bounding box center [198, 88] width 101 height 26
copy span "57028076"
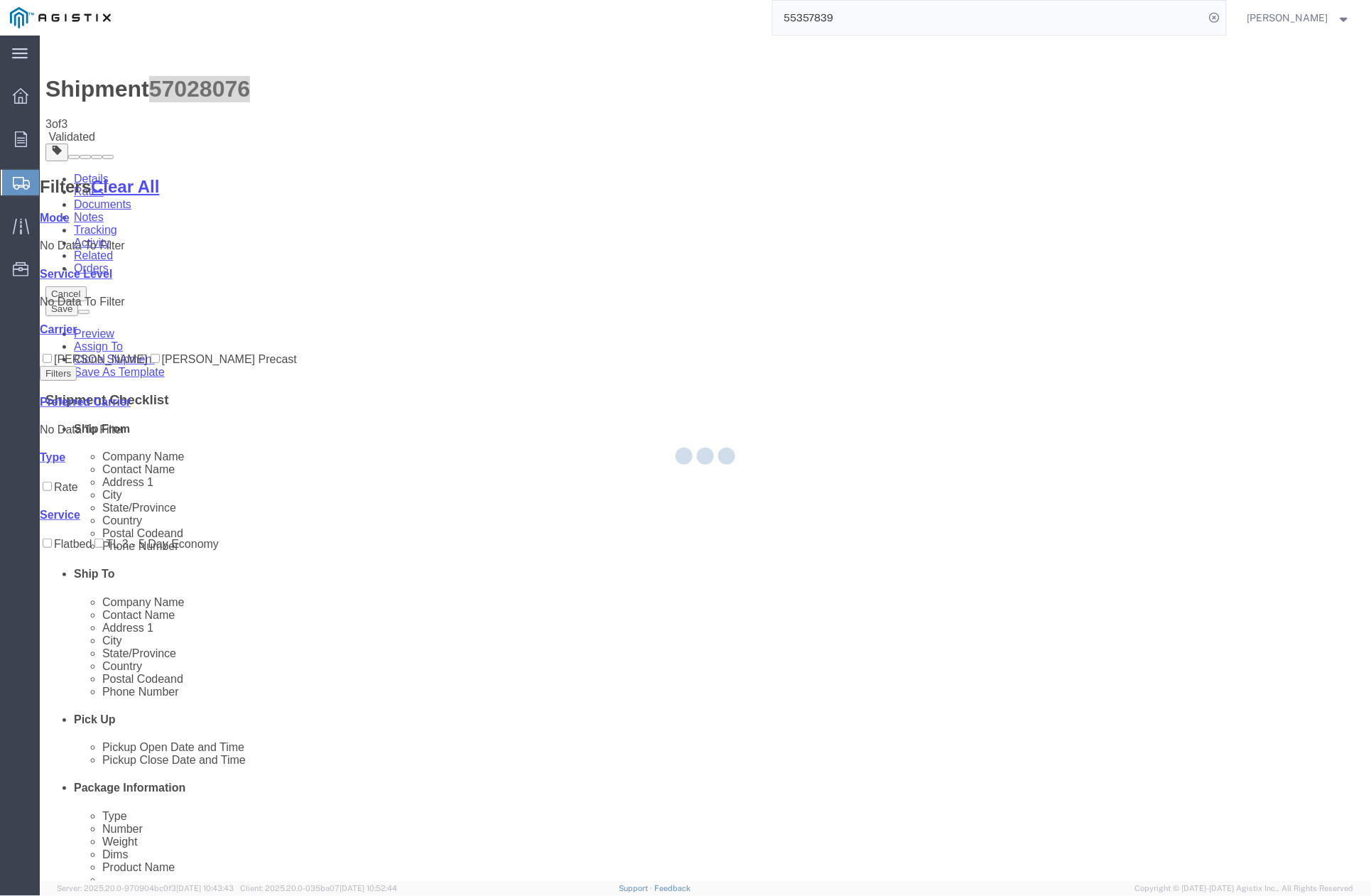
click at [885, 205] on div at bounding box center [705, 458] width 1332 height 845
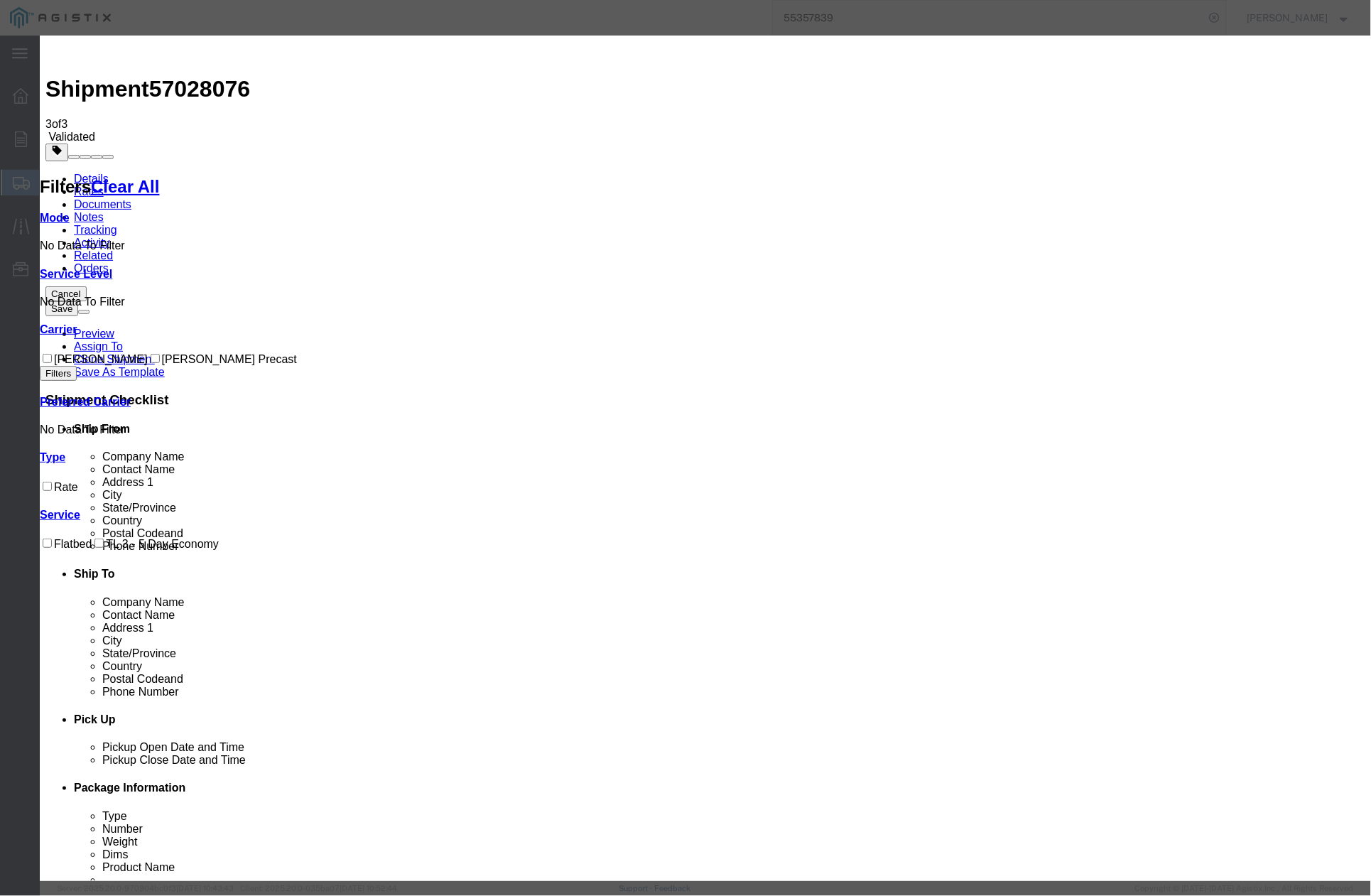
drag, startPoint x: 560, startPoint y: 136, endPoint x: 476, endPoint y: 136, distance: 84.0
paste input "57028076"
type input "57028076"
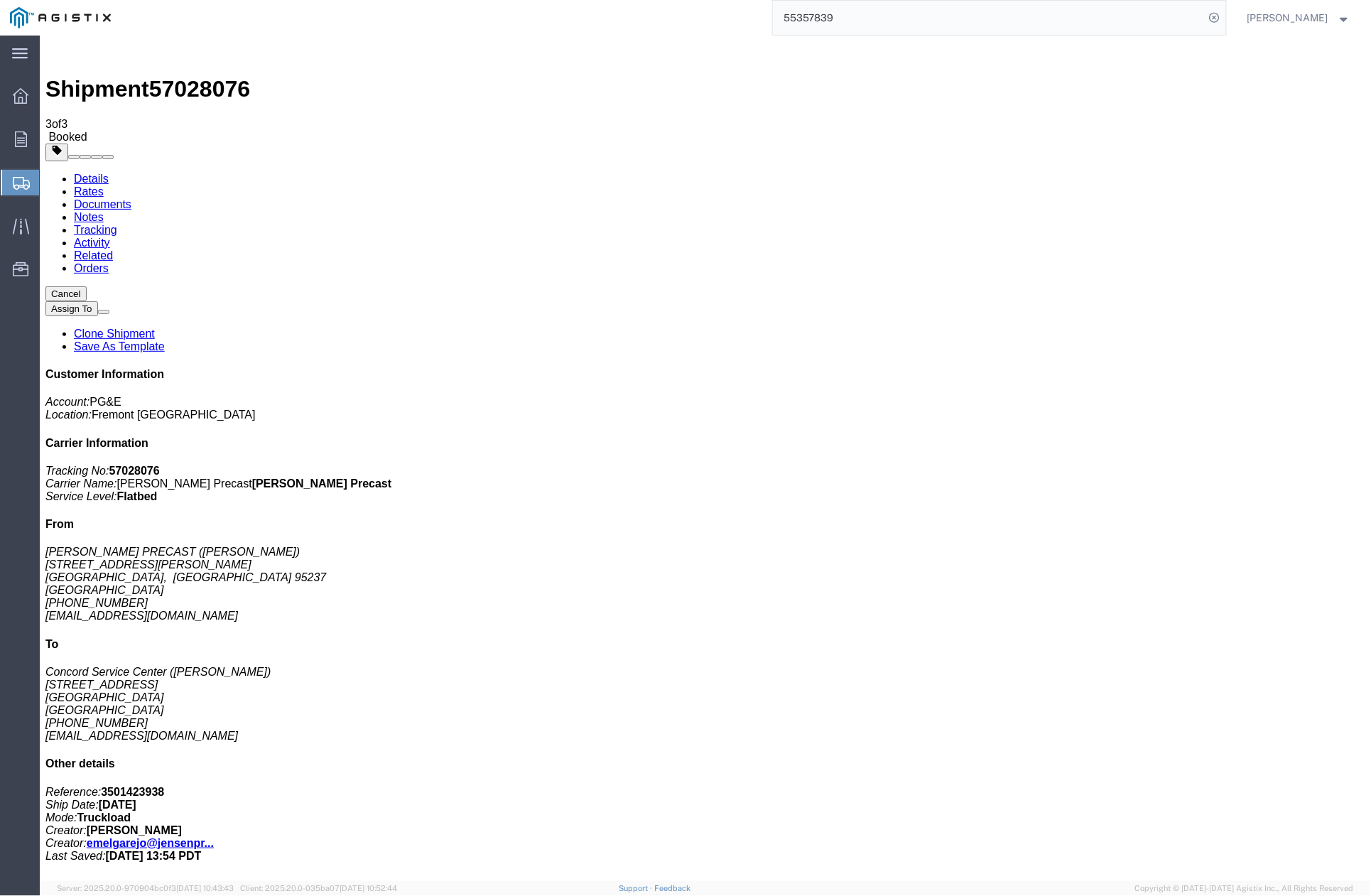
drag, startPoint x: 835, startPoint y: 392, endPoint x: 844, endPoint y: 370, distance: 23.8
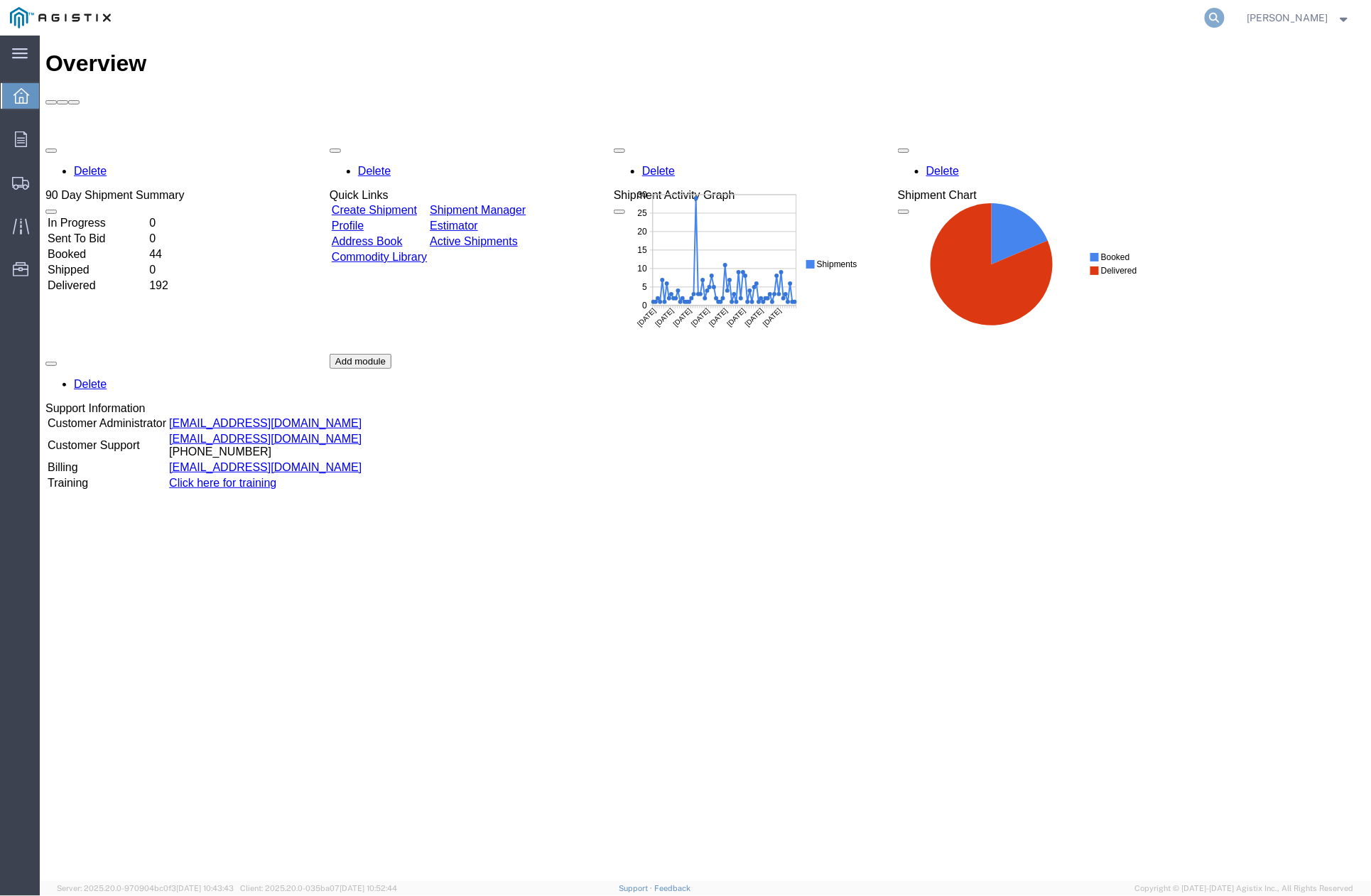
click at [1218, 24] on icon at bounding box center [1215, 18] width 20 height 20
click at [789, 15] on input "search" at bounding box center [989, 18] width 432 height 34
paste input "56571590"
type input "56571590"
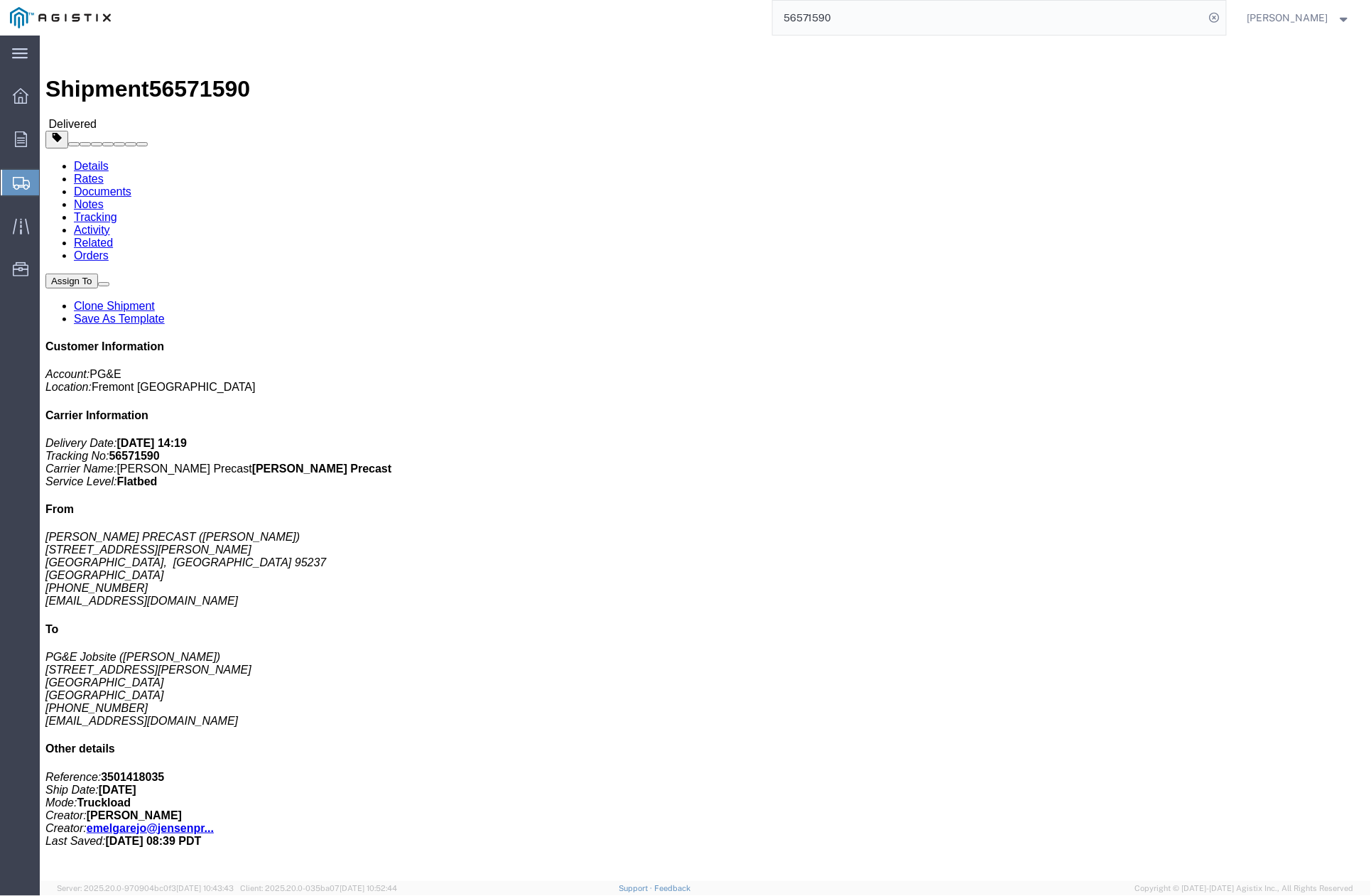
click link "Clone Shipment"
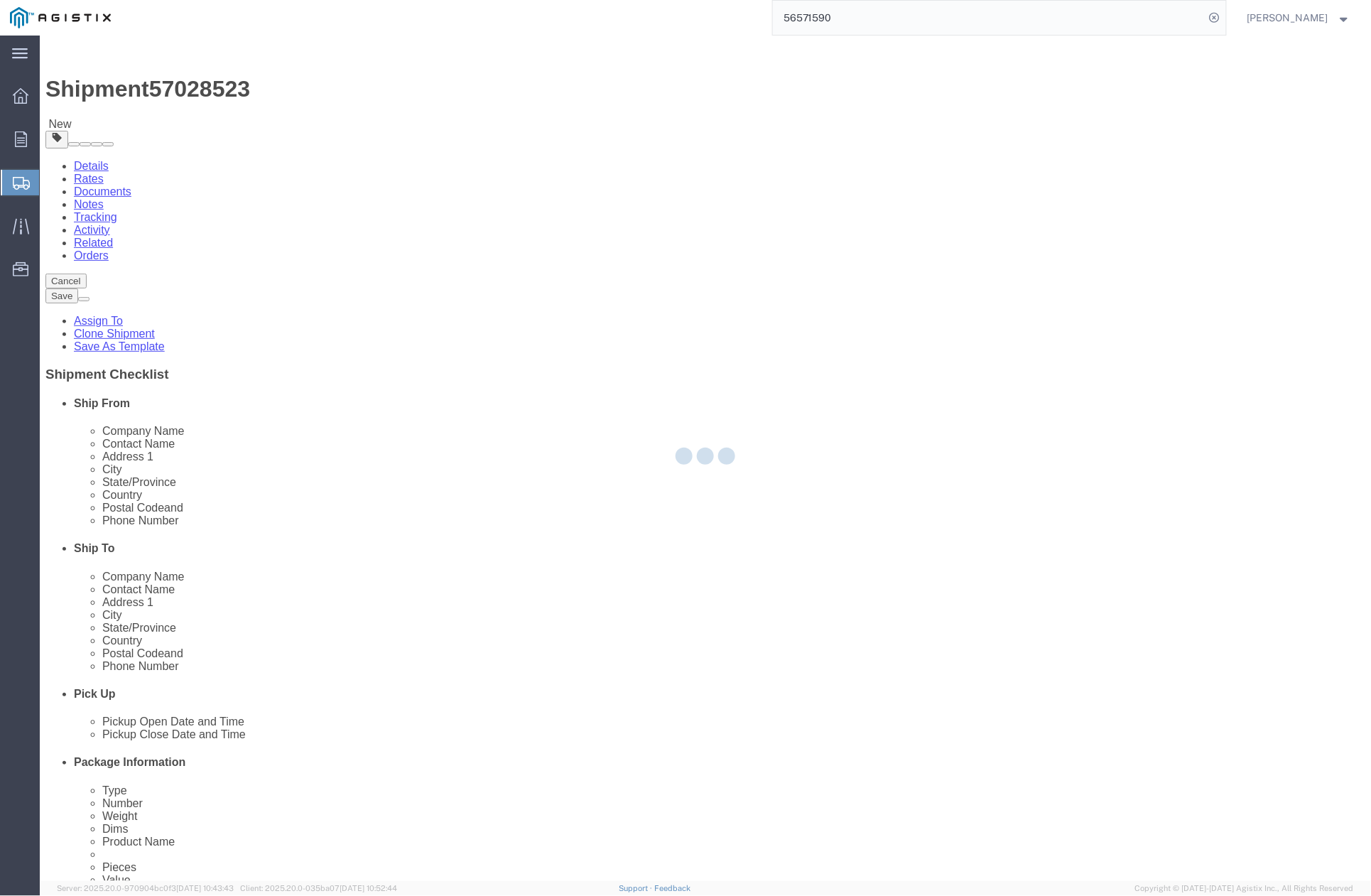
select select
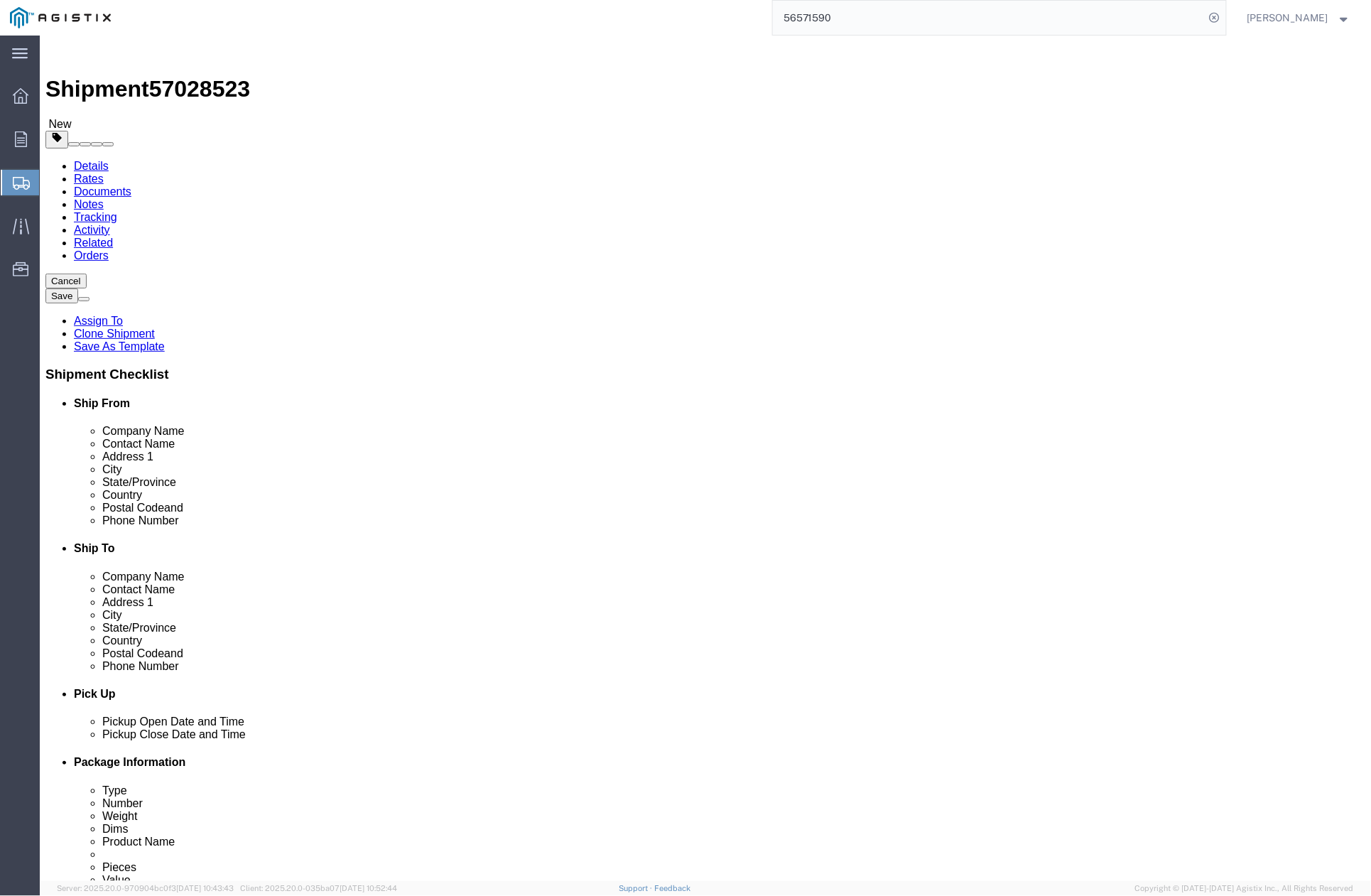
scroll to position [94, 0]
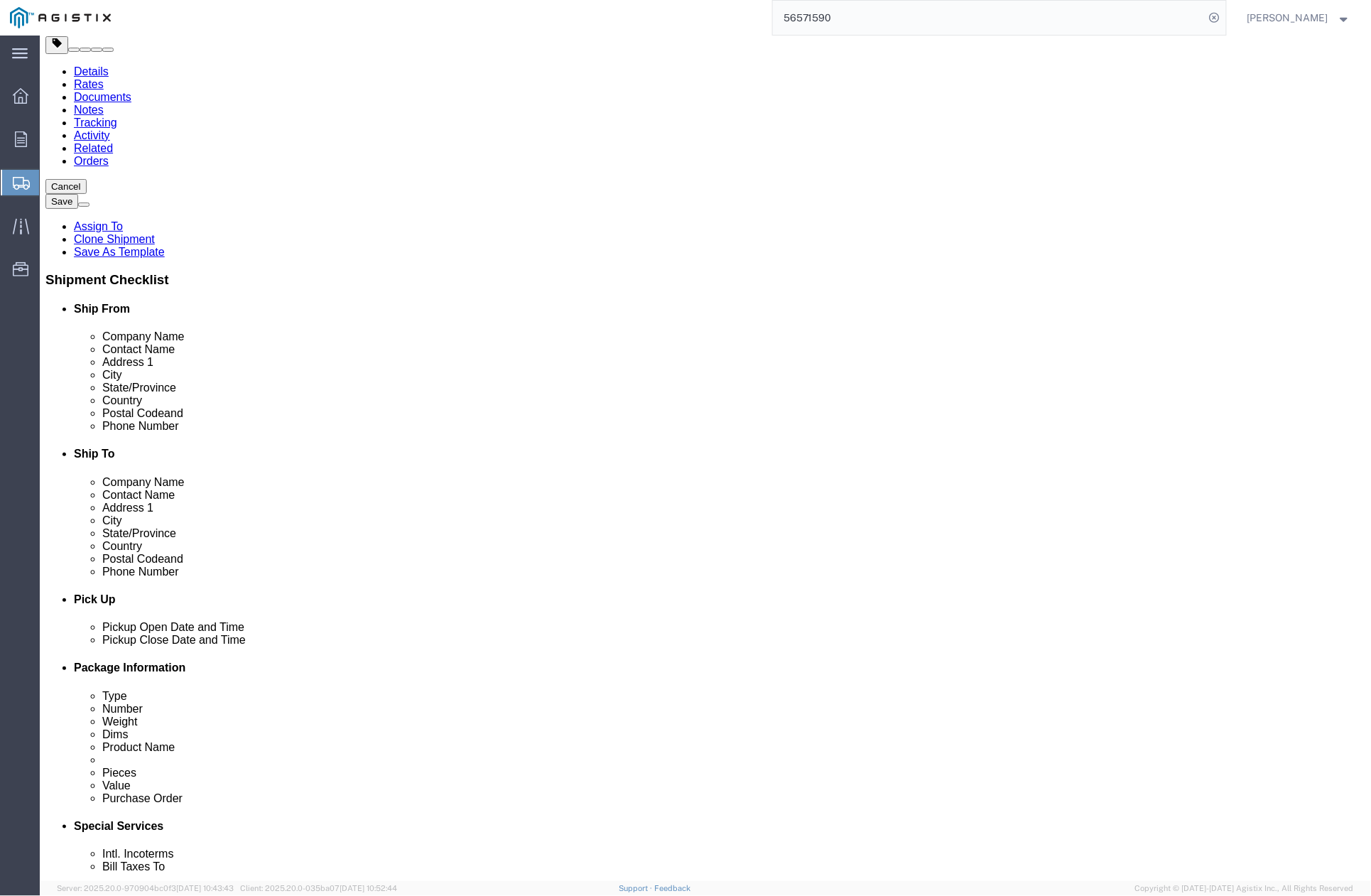
drag, startPoint x: 746, startPoint y: 291, endPoint x: 762, endPoint y: 289, distance: 16.1
click input "PG&E Jobsite"
drag, startPoint x: 800, startPoint y: 290, endPoint x: 695, endPoint y: 290, distance: 105.0
click div "Company Name PG&E Jobsite"
type input "Pinnacle Jobsite"
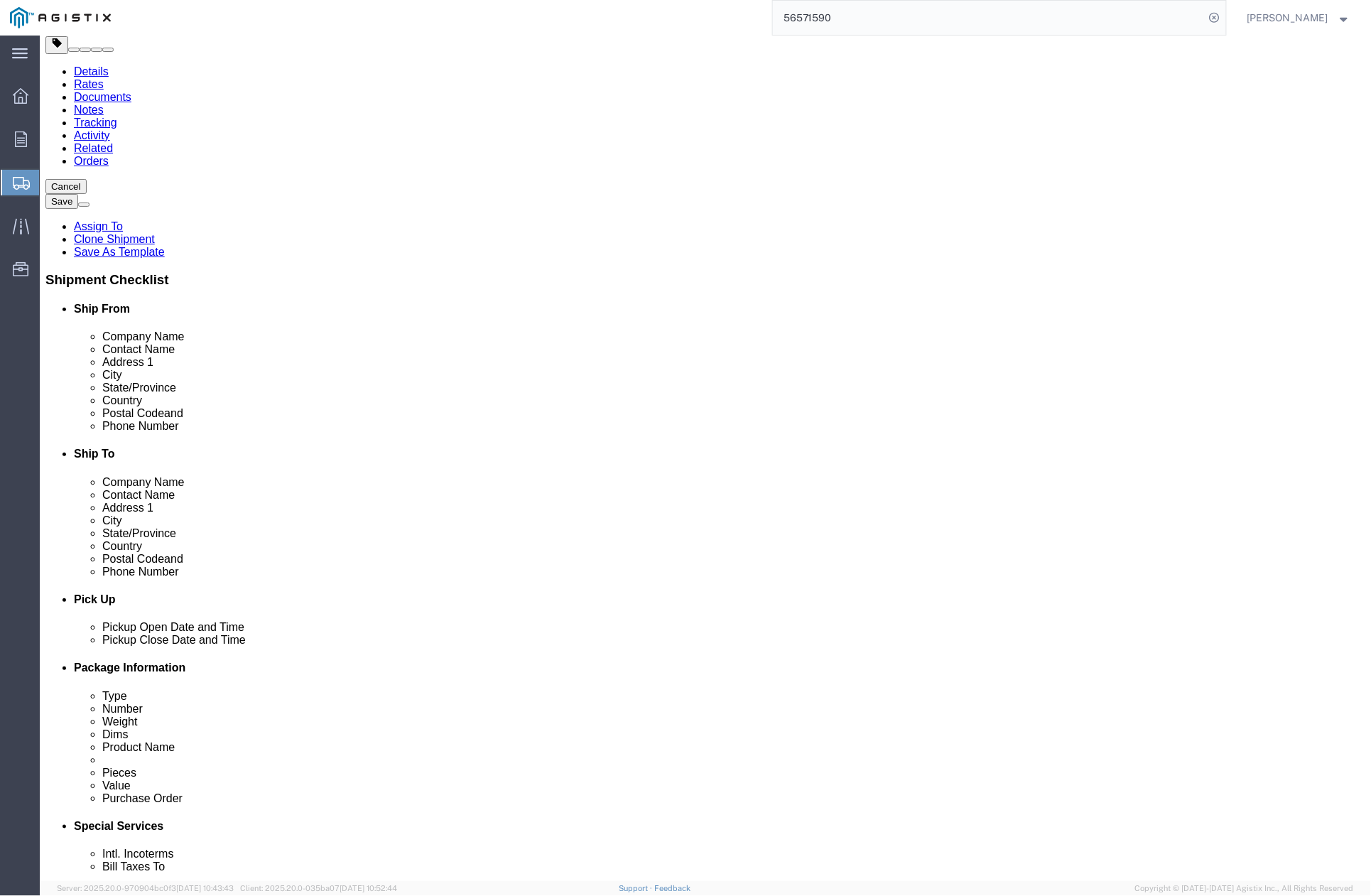
drag, startPoint x: 586, startPoint y: 332, endPoint x: 745, endPoint y: 352, distance: 160.3
click label "Address 1"
drag, startPoint x: 832, startPoint y: 320, endPoint x: 688, endPoint y: 326, distance: 144.1
click div "Contact Name [PERSON_NAME]"
paste input "[PERSON_NAME]"
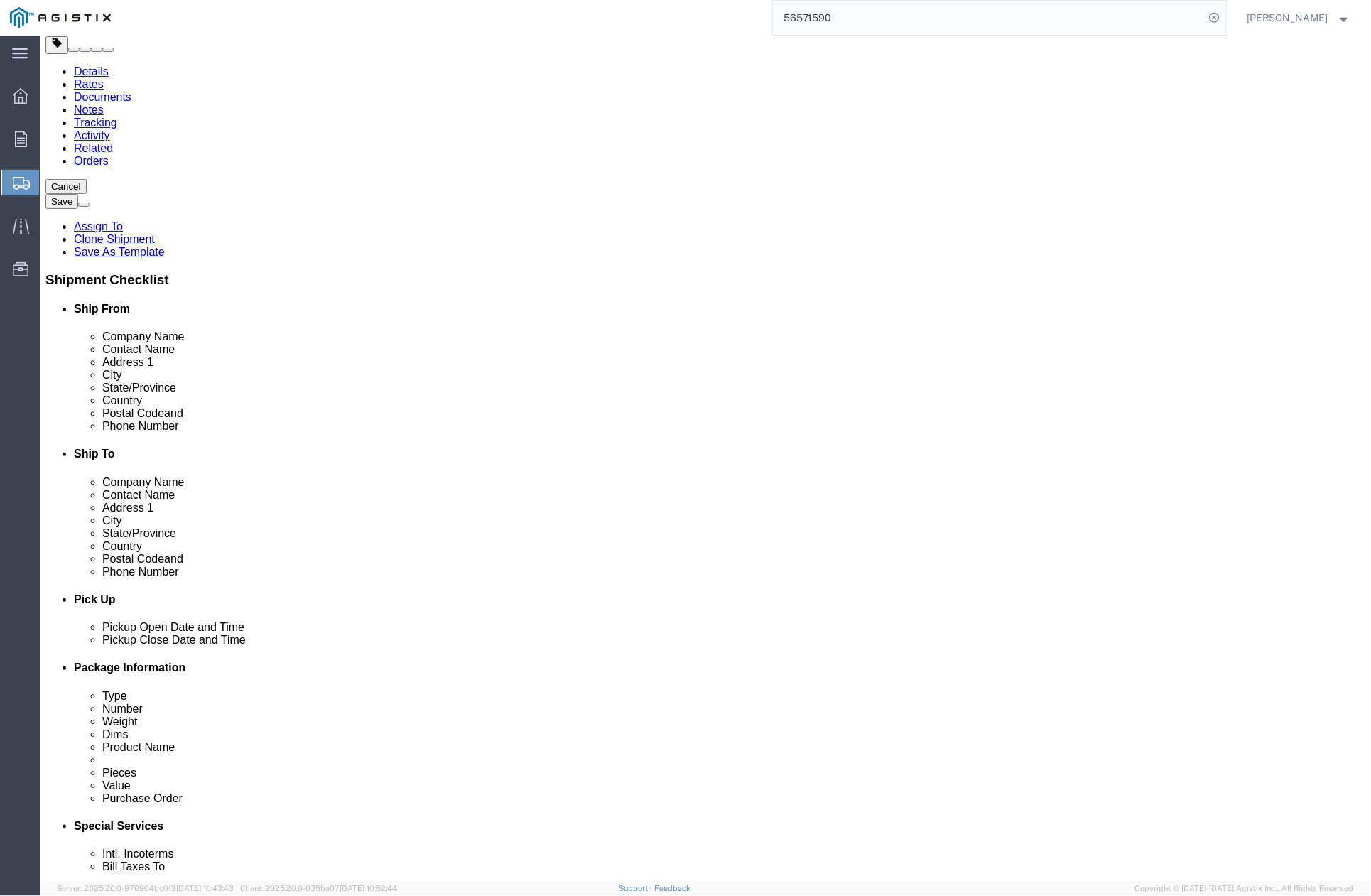
type input "[PERSON_NAME]"
drag, startPoint x: 586, startPoint y: 371, endPoint x: 762, endPoint y: 406, distance: 179.4
click label "Address 2"
drag, startPoint x: 832, startPoint y: 342, endPoint x: 702, endPoint y: 338, distance: 130.1
click div "Address [STREET_ADDRESS][PERSON_NAME]"
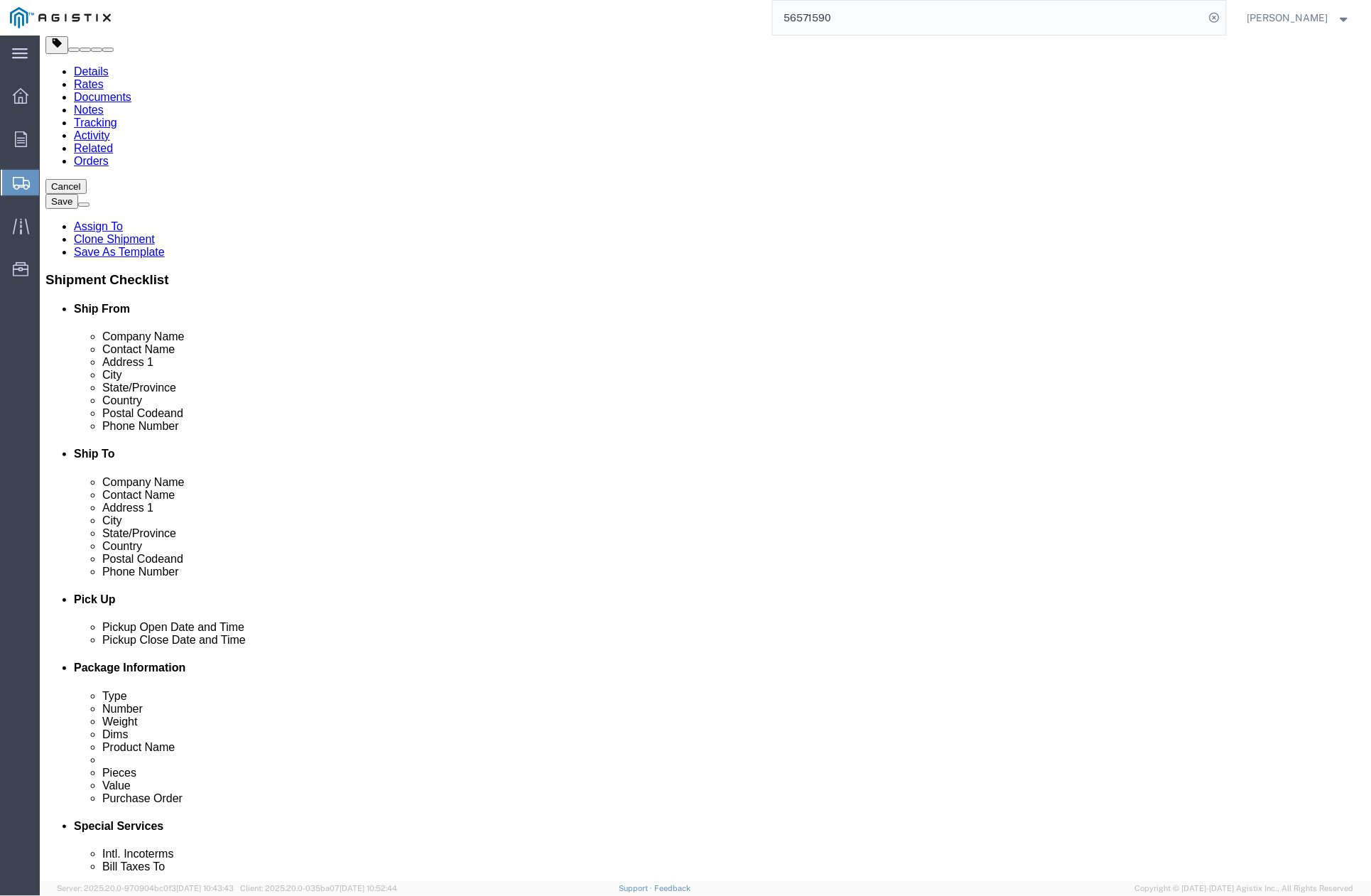
paste input "[STREET_ADDRESS]"
type input "[STREET_ADDRESS]"
select select
drag, startPoint x: 696, startPoint y: 418, endPoint x: 740, endPoint y: 417, distance: 44.0
click label "State/Province"
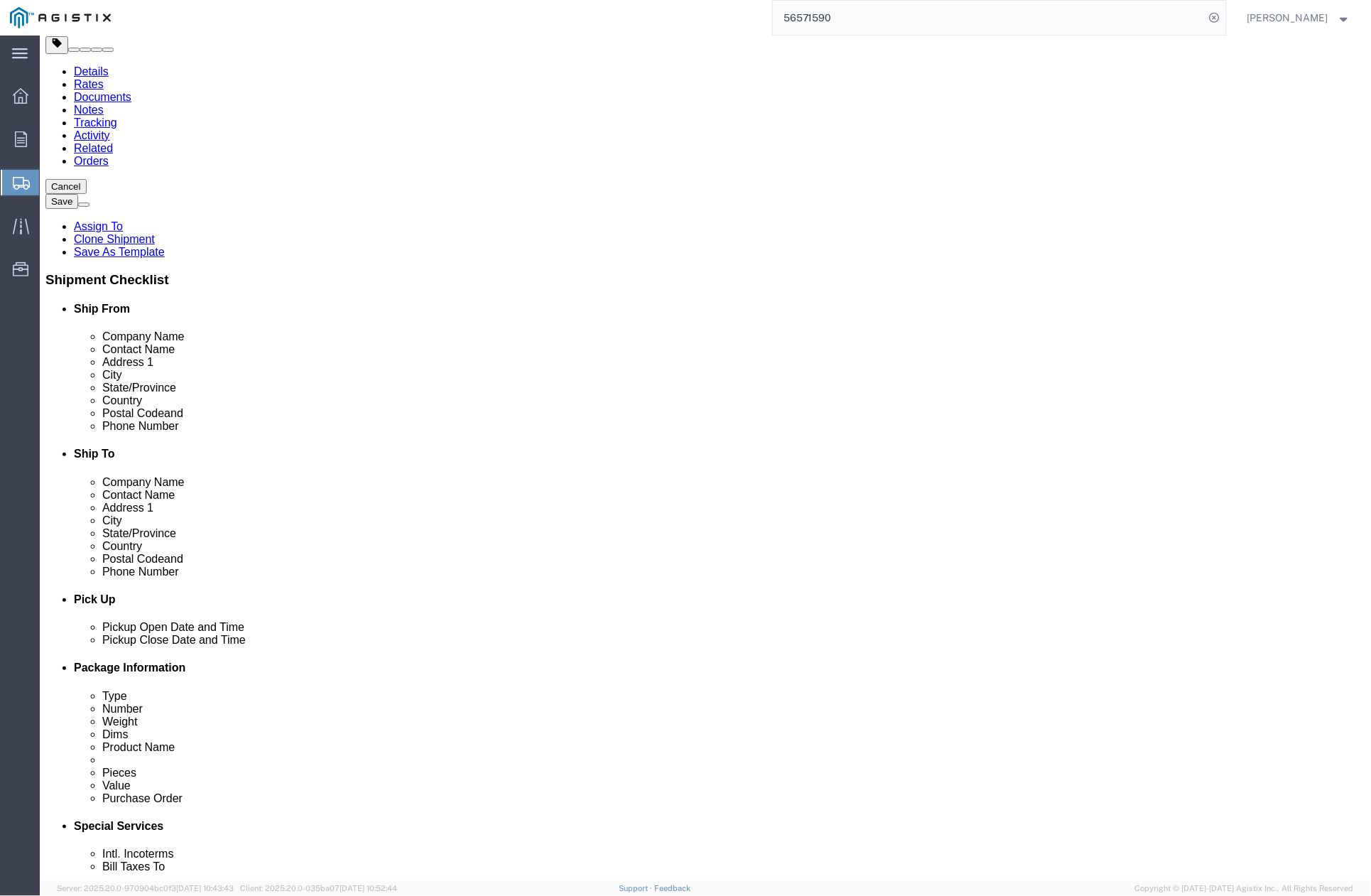
drag, startPoint x: 802, startPoint y: 394, endPoint x: 712, endPoint y: 404, distance: 90.6
click div "[GEOGRAPHIC_DATA]"
paste input "[GEOGRAPHIC_DATA]"
type input "[GEOGRAPHIC_DATA]"
select select
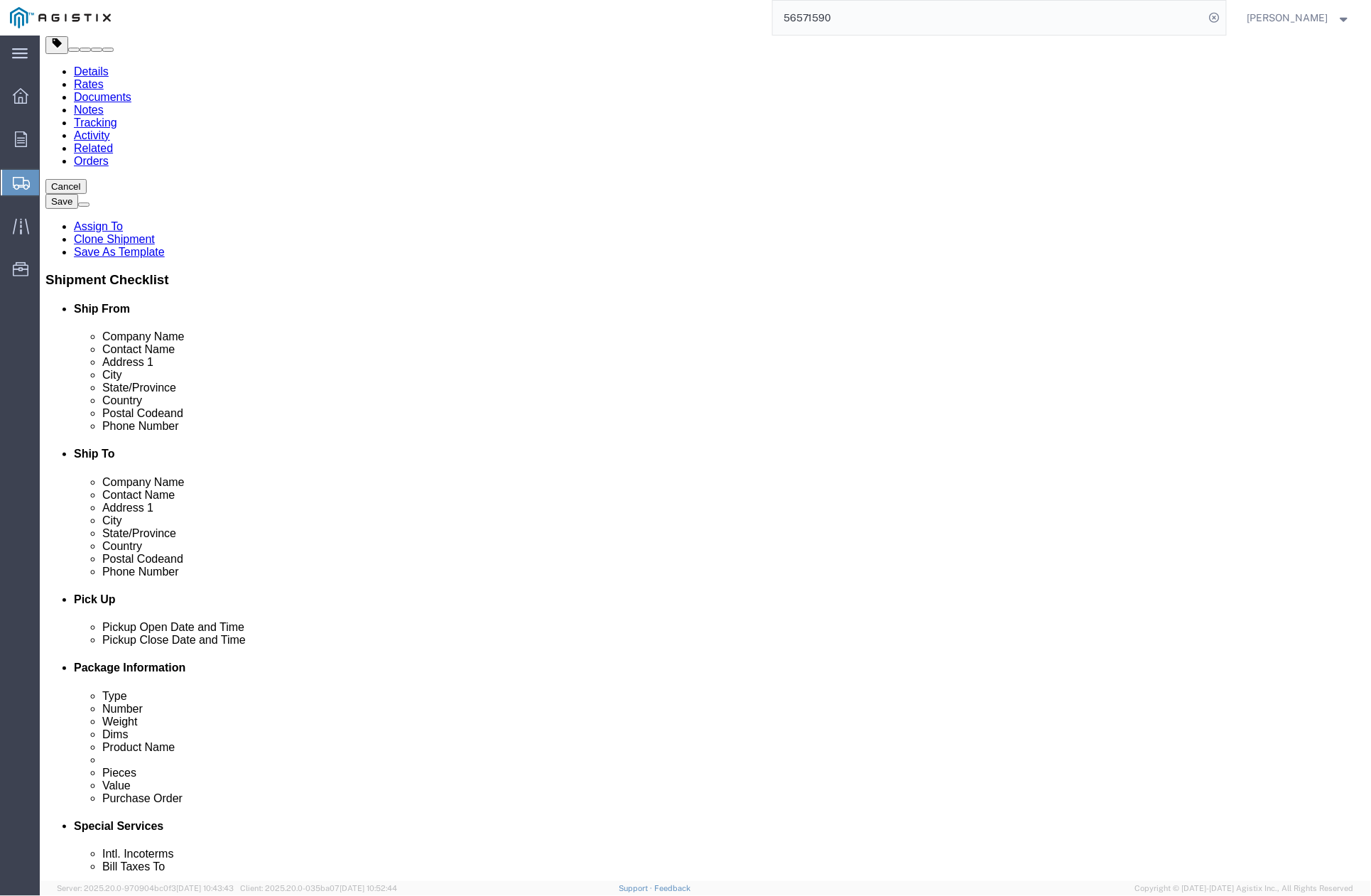
click label "Country"
drag, startPoint x: 726, startPoint y: 482, endPoint x: 740, endPoint y: 482, distance: 14.0
click input "94110"
click div "94110"
paste input "94621"
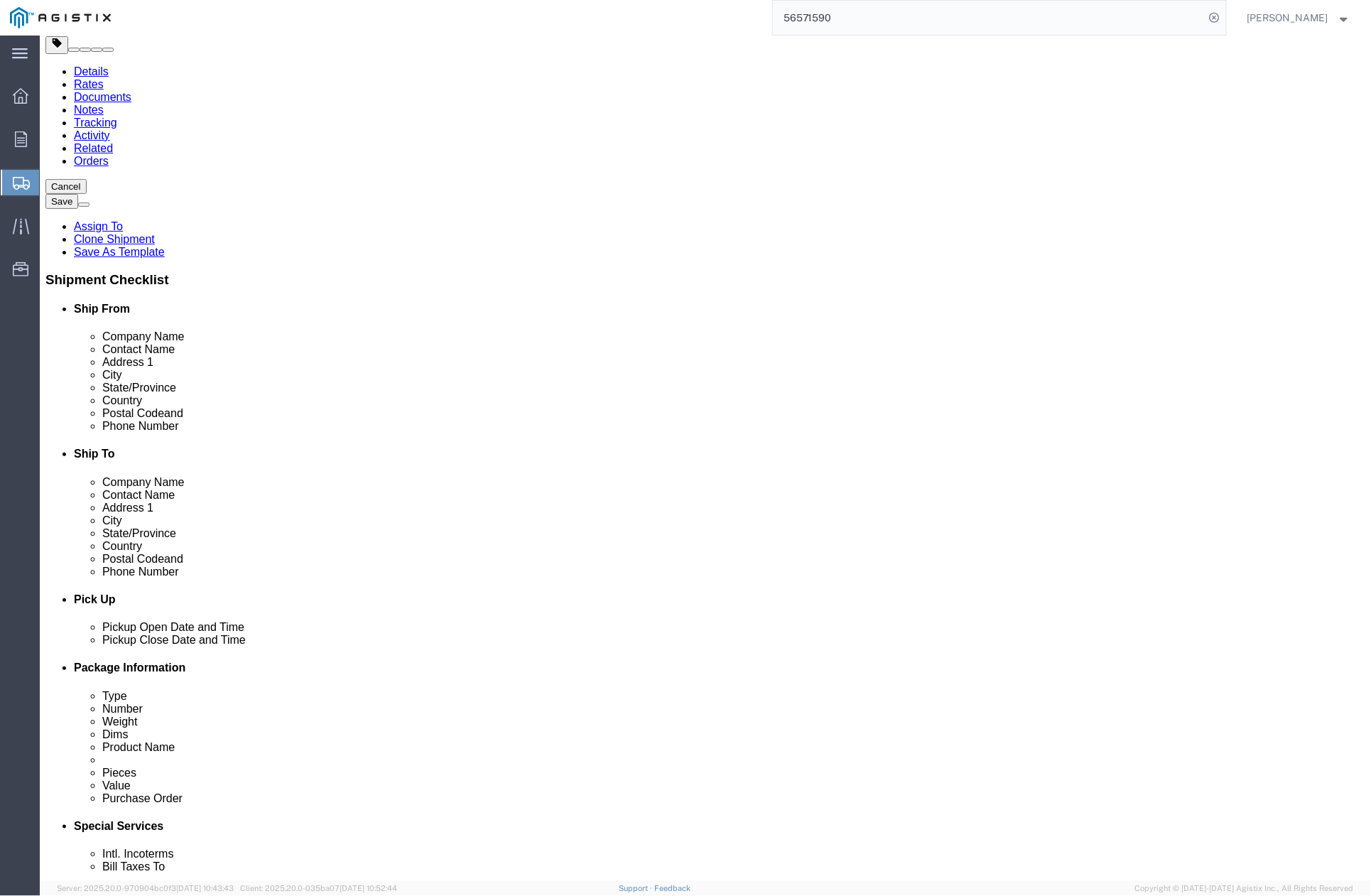
type input "94621"
select select
drag, startPoint x: 598, startPoint y: 521, endPoint x: 808, endPoint y: 522, distance: 210.0
click div "Location My Profile Location (OBSOLETE) [PERSON_NAME] SC - GC TRAILER (OBSOLETE…"
drag, startPoint x: 874, startPoint y: 499, endPoint x: 728, endPoint y: 500, distance: 146.0
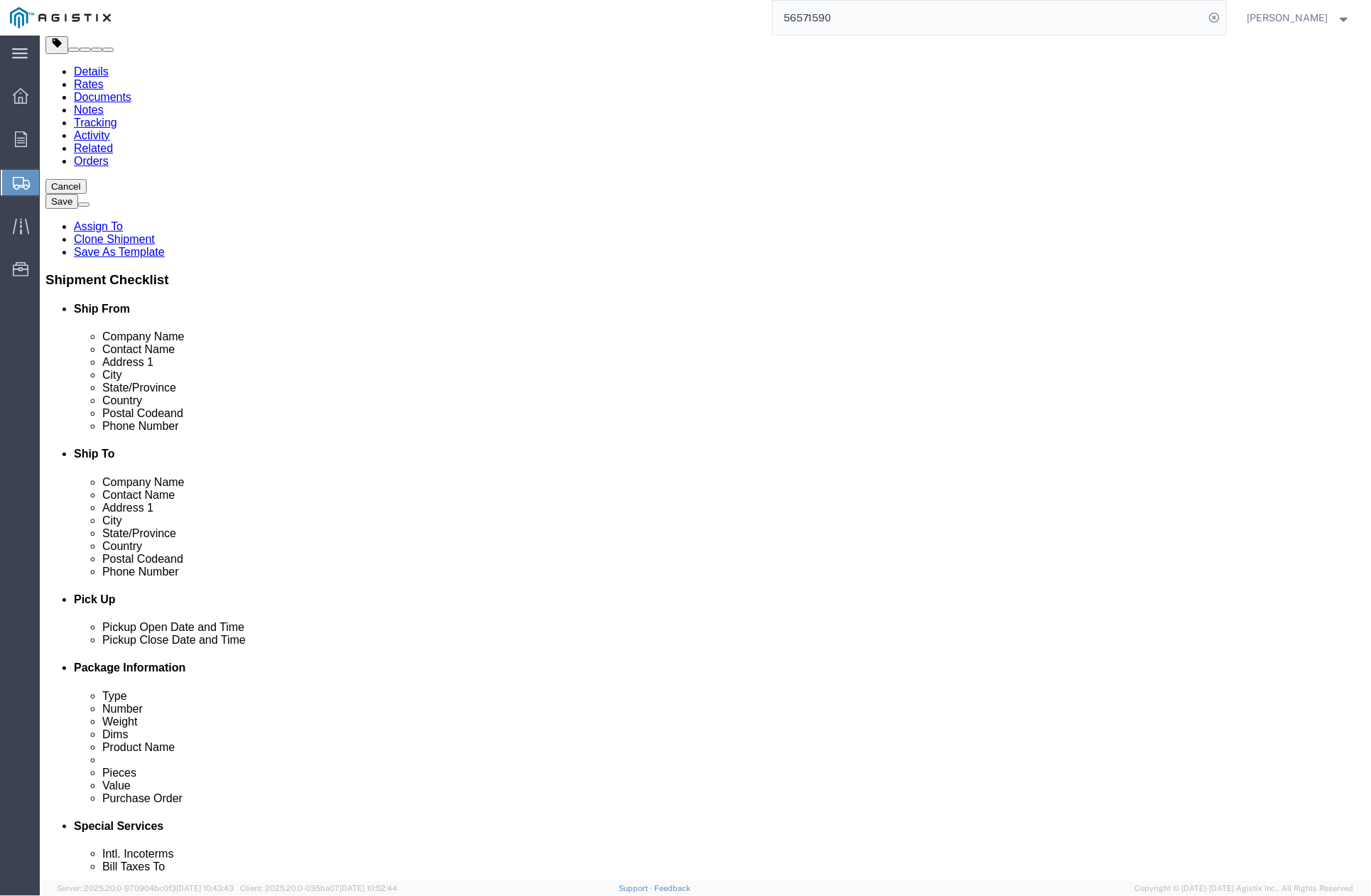
click div "[PHONE_NUMBER]"
paste input "[PHONE_NUMBER]"
type input "[PHONE_NUMBER]"
drag, startPoint x: 618, startPoint y: 579, endPoint x: 712, endPoint y: 553, distance: 97.5
click div "Location My Profile Location (OBSOLETE) [PERSON_NAME] SC - GC TRAILER (OBSOLETE…"
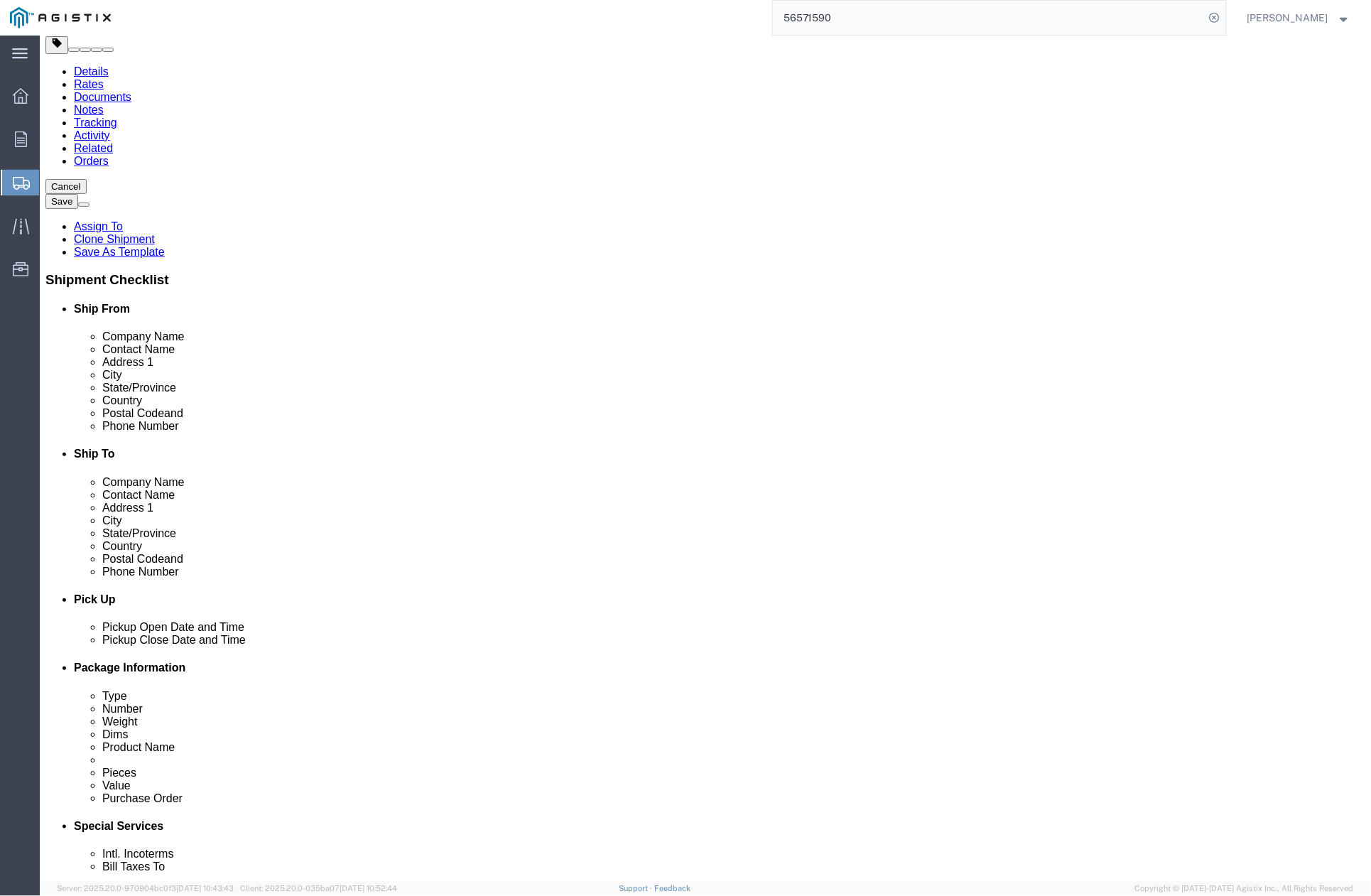
drag, startPoint x: 850, startPoint y: 534, endPoint x: 734, endPoint y: 539, distance: 116.1
click input "[EMAIL_ADDRESS][DOMAIN_NAME]"
paste input "ruriostigue@pinnaclepowersvcs"
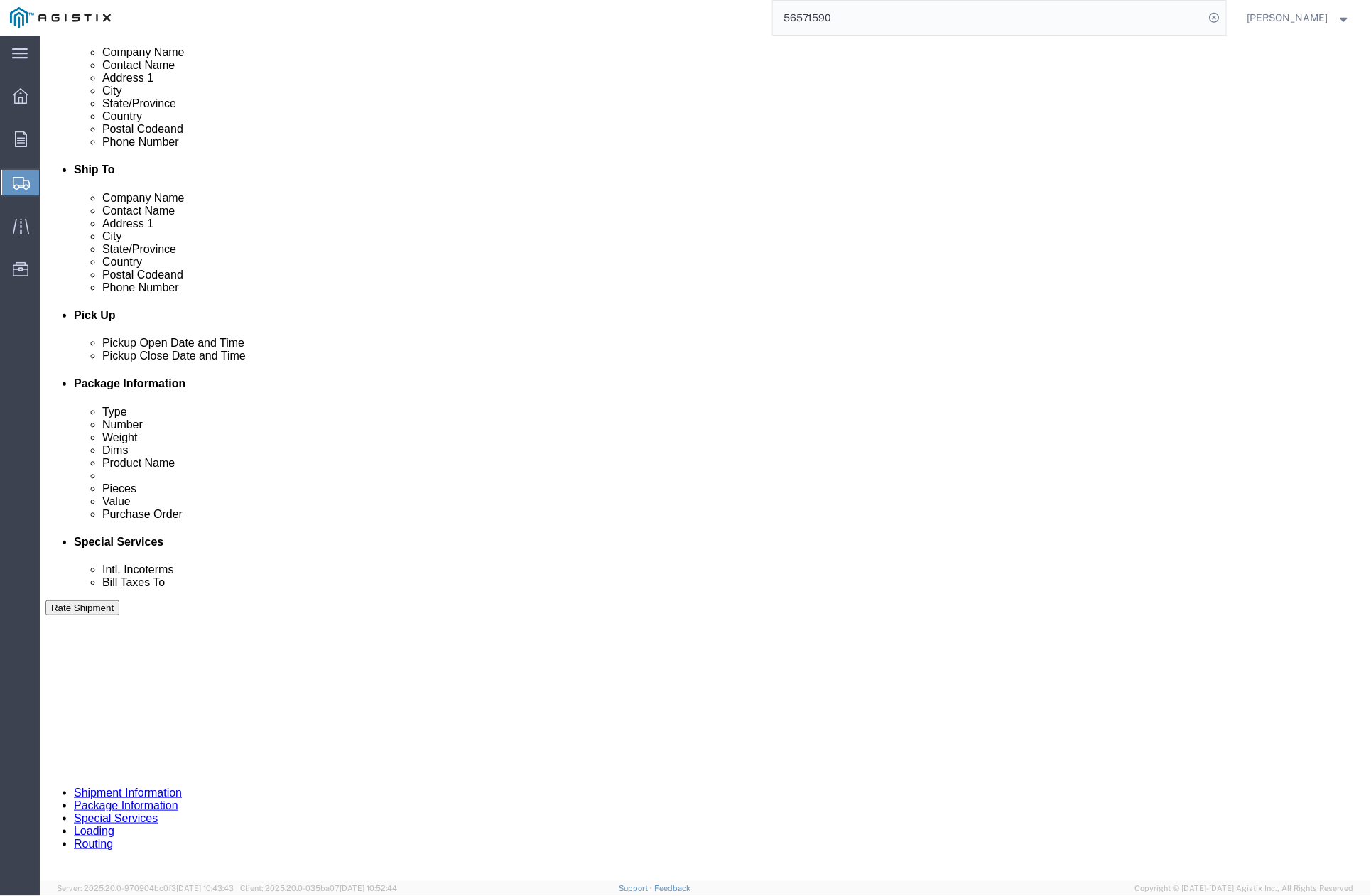
scroll to position [569, 0]
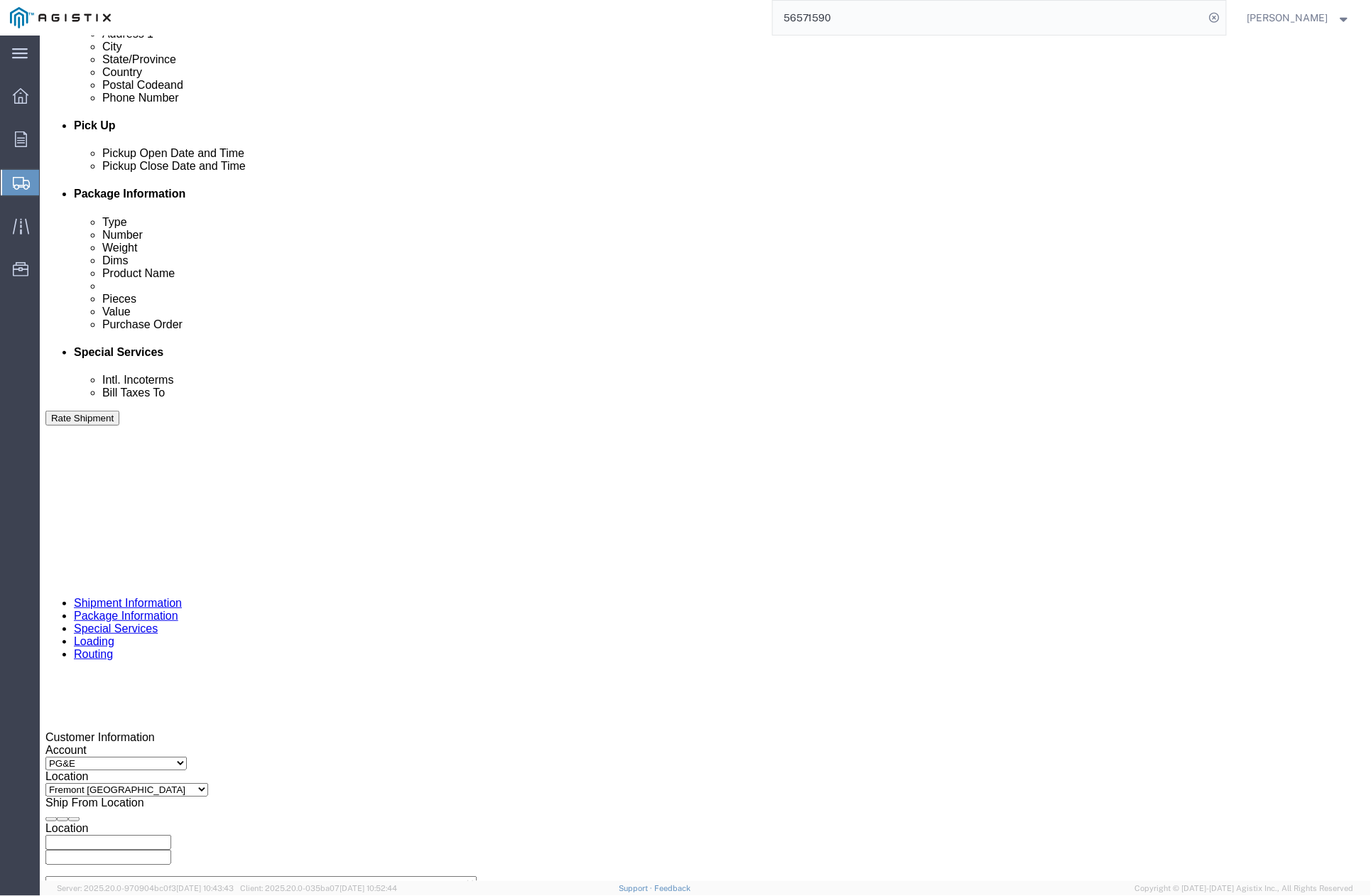
type input "[EMAIL_ADDRESS][DOMAIN_NAME]"
click div "[DATE] 4:15 PM"
drag, startPoint x: 173, startPoint y: 625, endPoint x: 314, endPoint y: 549, distance: 160.2
drag, startPoint x: 314, startPoint y: 549, endPoint x: 388, endPoint y: 526, distance: 77.5
click div "Pickup Date: Pickup Start Date Pickup Start Time Pickup Open Date and Time [DAT…"
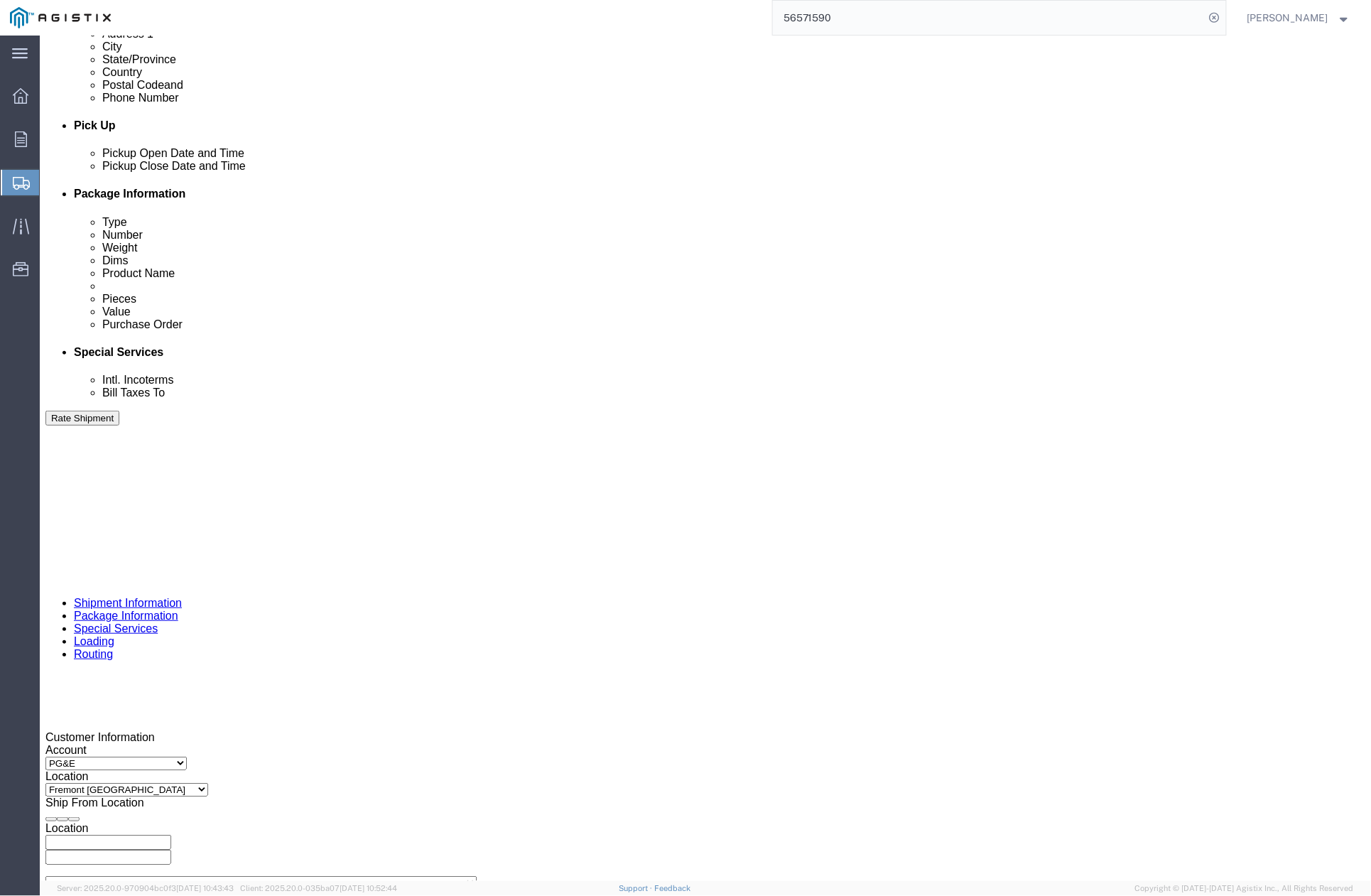
click div
drag, startPoint x: 713, startPoint y: 772, endPoint x: 730, endPoint y: 747, distance: 30.2
click button "Apply"
click div
click button "Apply"
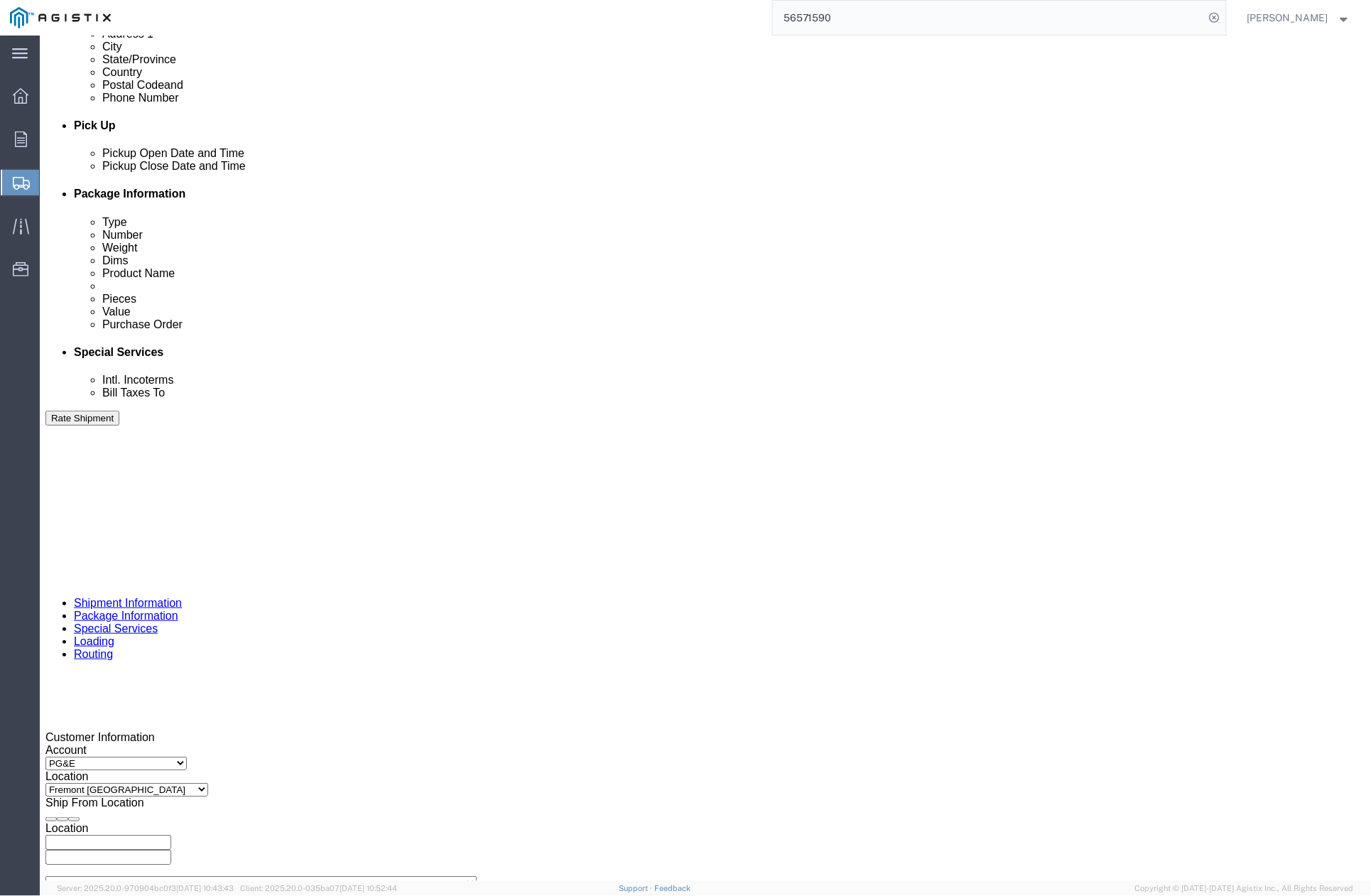
drag, startPoint x: 572, startPoint y: 659, endPoint x: 506, endPoint y: 658, distance: 66.0
click div "Select Account Type Activity ID Airline Appointment Number ASN Batch Request # …"
paste input "13702"
type input "413702"
drag, startPoint x: 185, startPoint y: 502, endPoint x: 176, endPoint y: 503, distance: 9.1
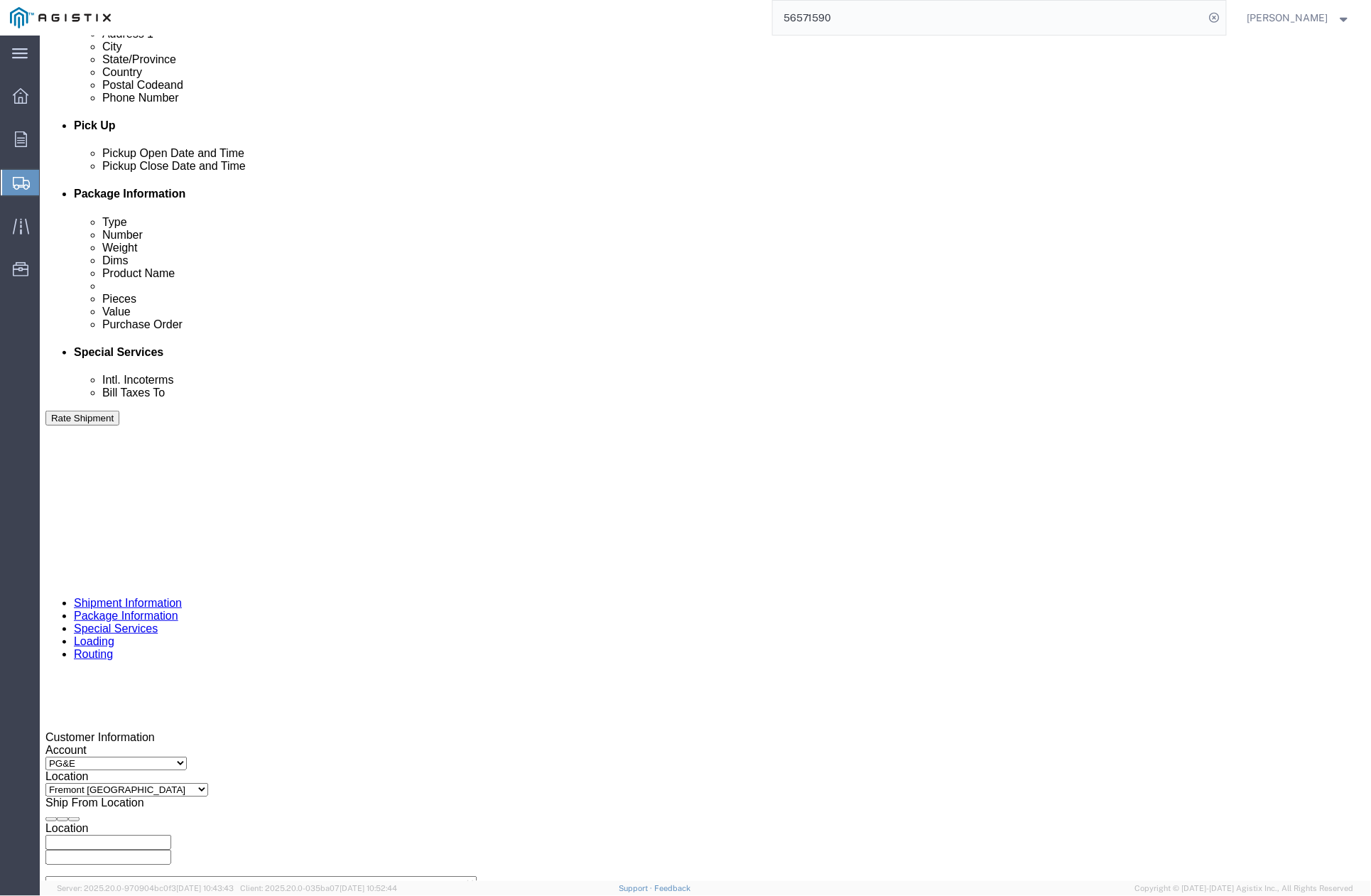
click div "Pickup Start Date Pickup Start Time Pickup Open Date and Time [DATE] 4:15 PM"
drag, startPoint x: 220, startPoint y: 653, endPoint x: 175, endPoint y: 656, distance: 45.1
click div "Select Account Type Activity ID Airline Appointment Number ASN Batch Request # …"
paste input "23954"
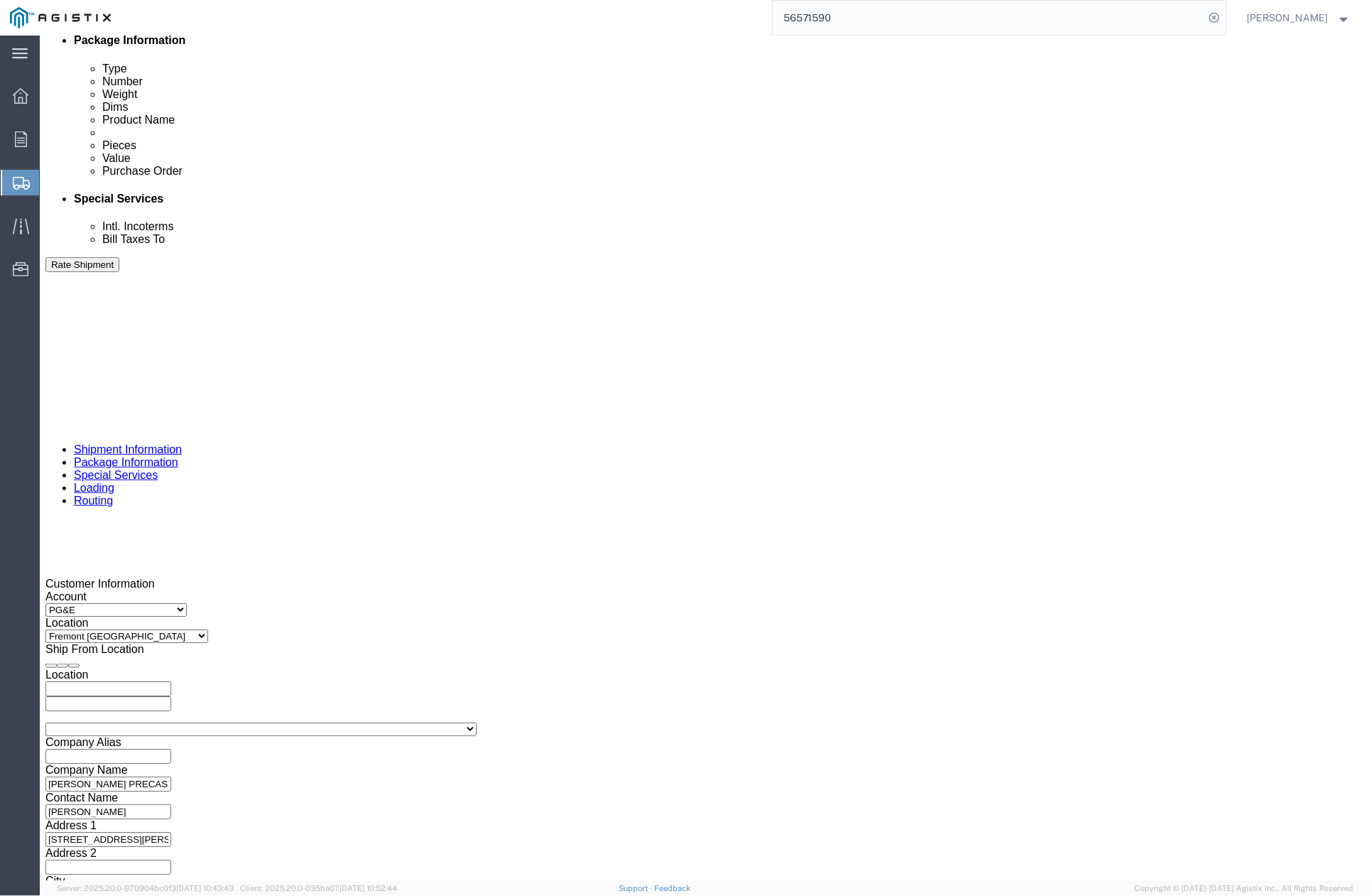
type input "3501423954"
click button "Continue"
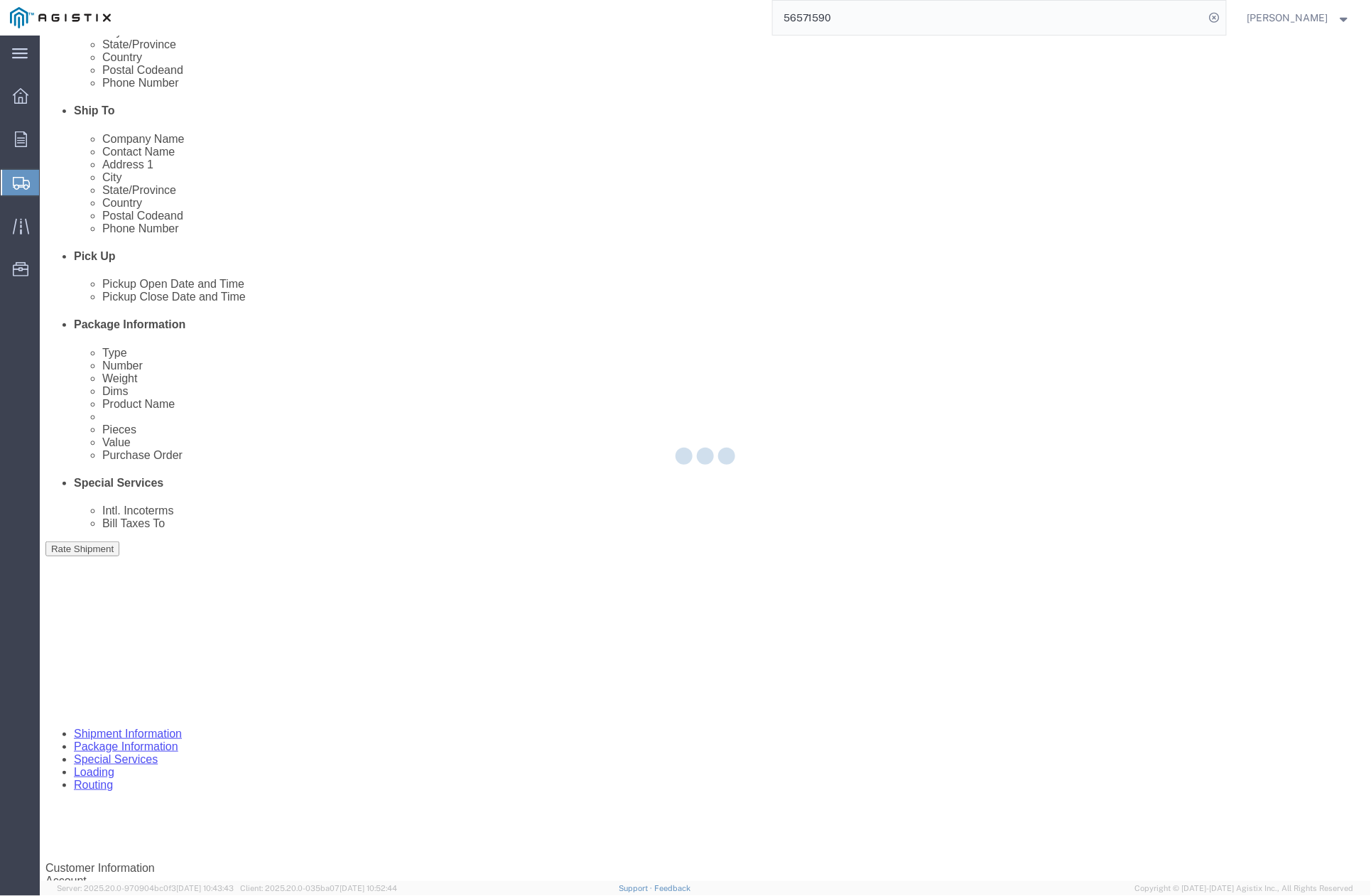
scroll to position [342, 0]
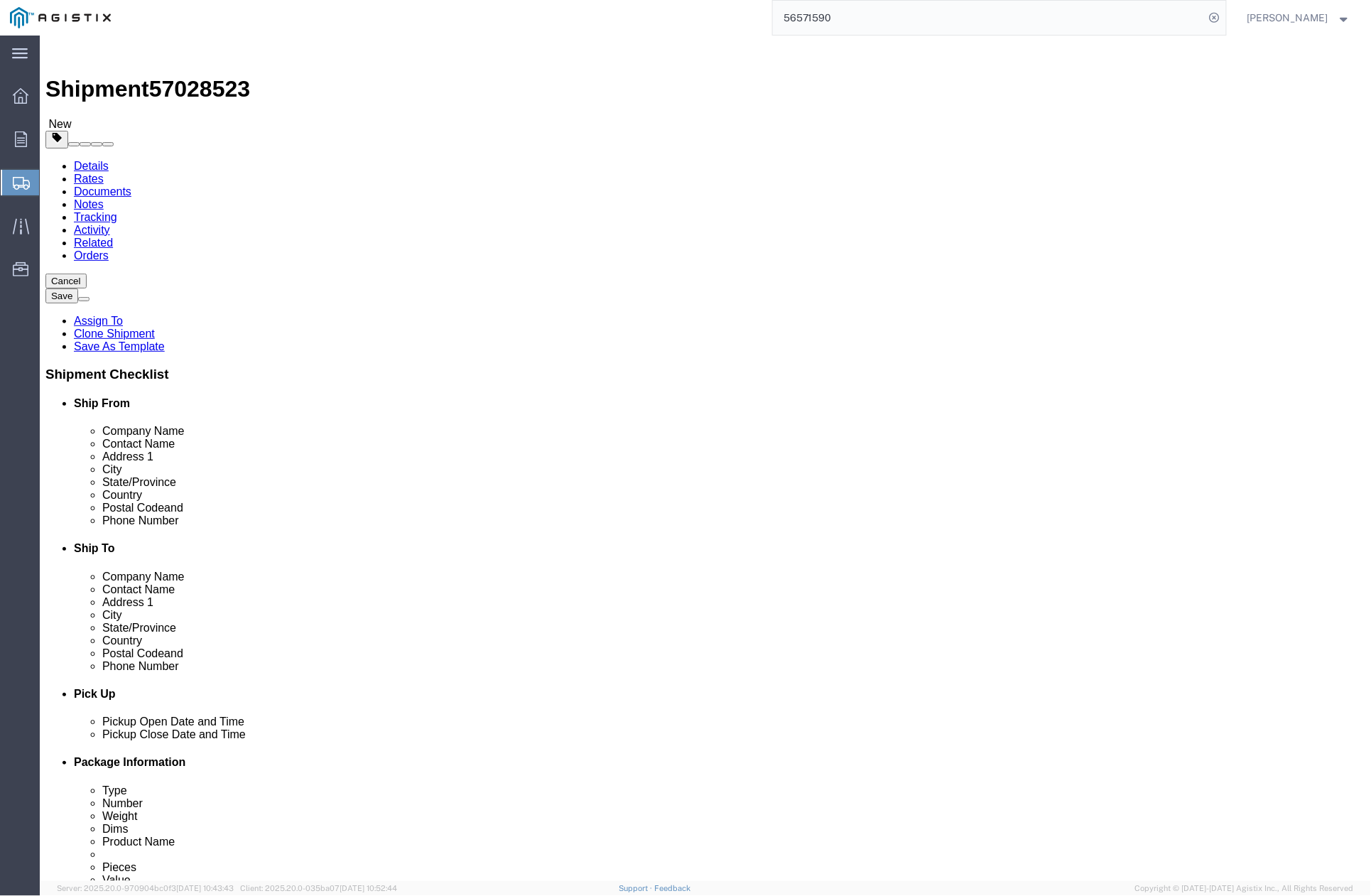
click button "Continue"
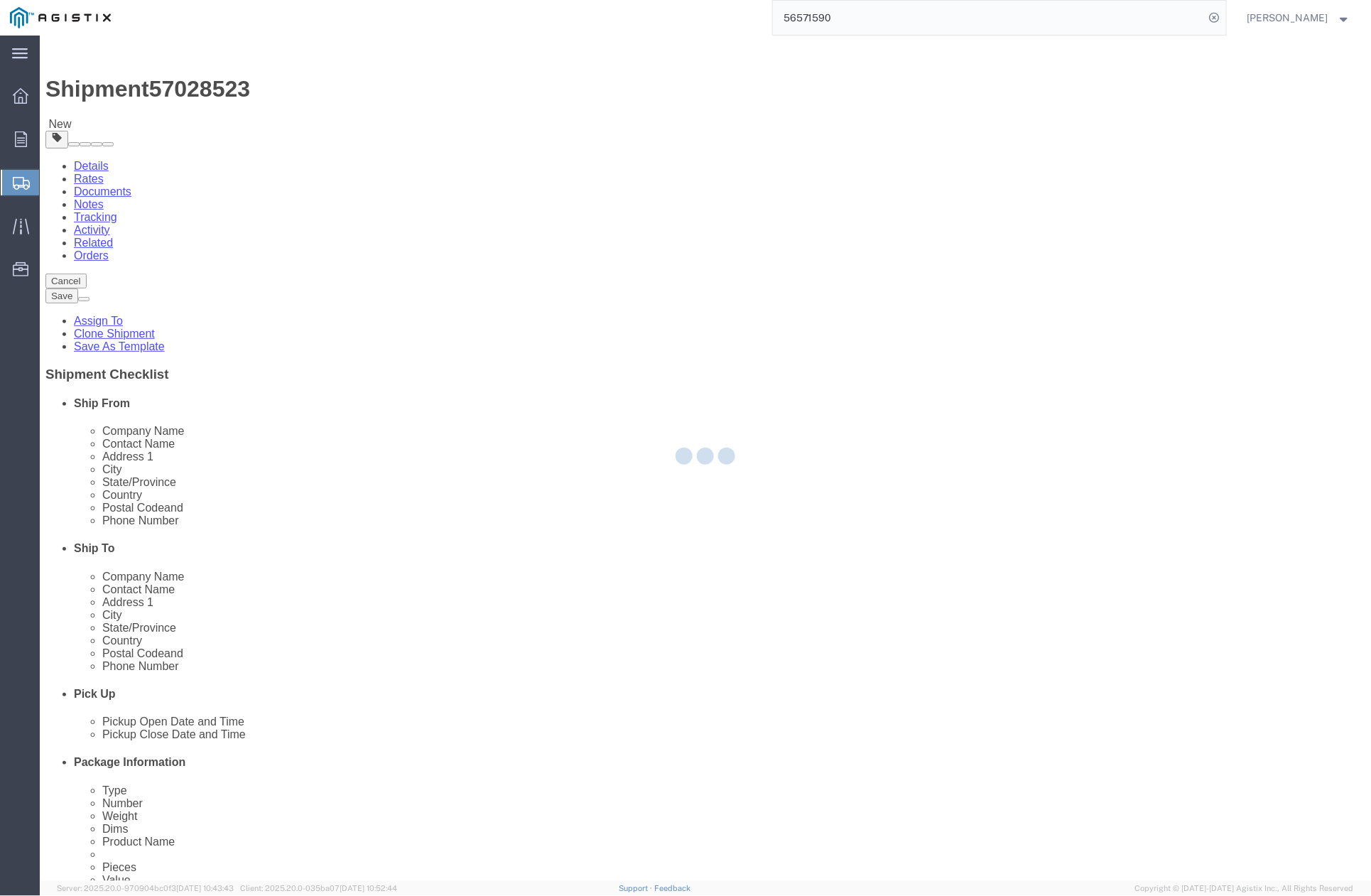
select select
select select "COSTCENTER"
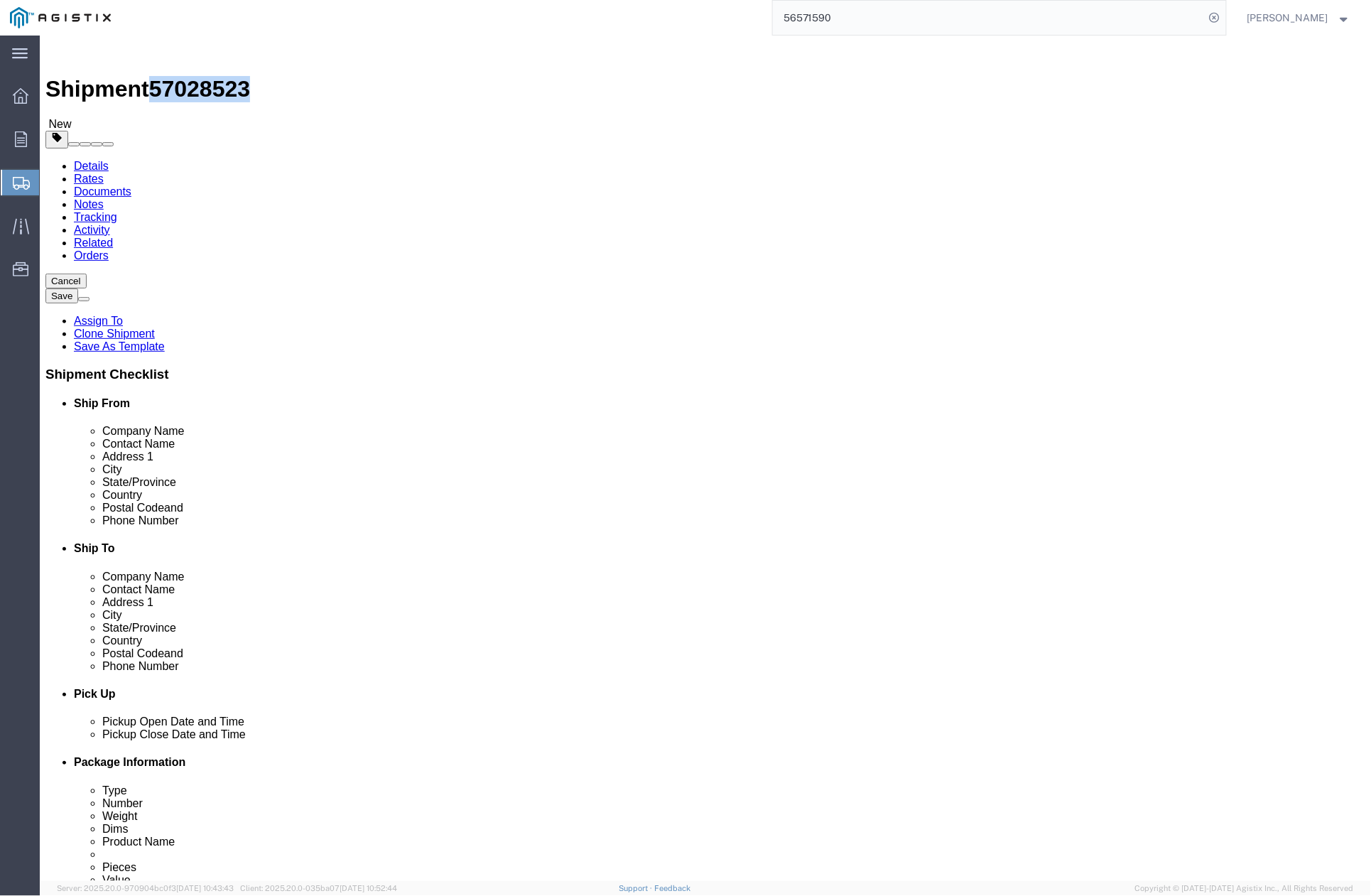
drag, startPoint x: 116, startPoint y: 14, endPoint x: 191, endPoint y: 14, distance: 75.0
click h1 "Shipment 57028523"
copy span "57028523"
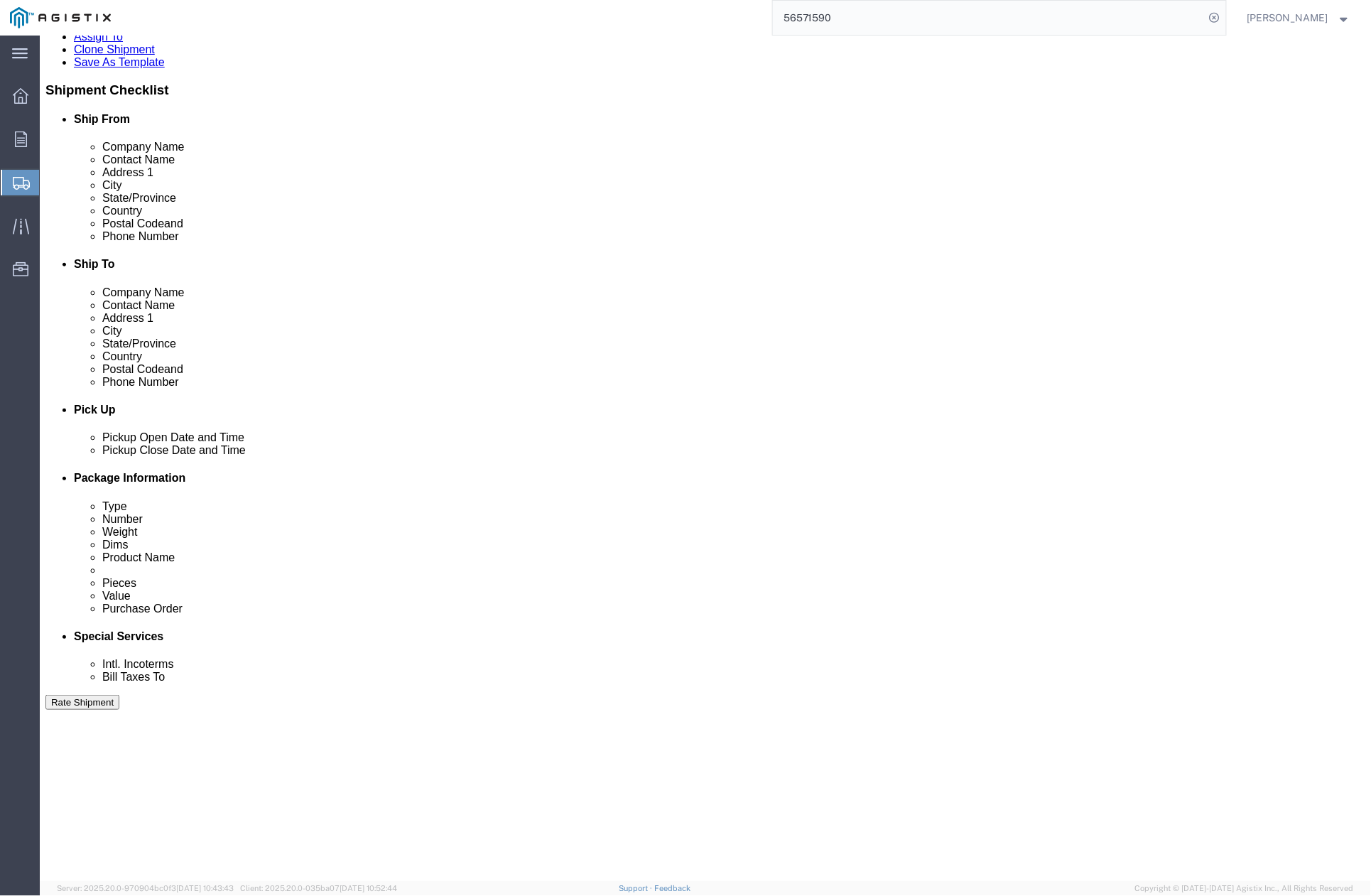
click button "Rate Shipment"
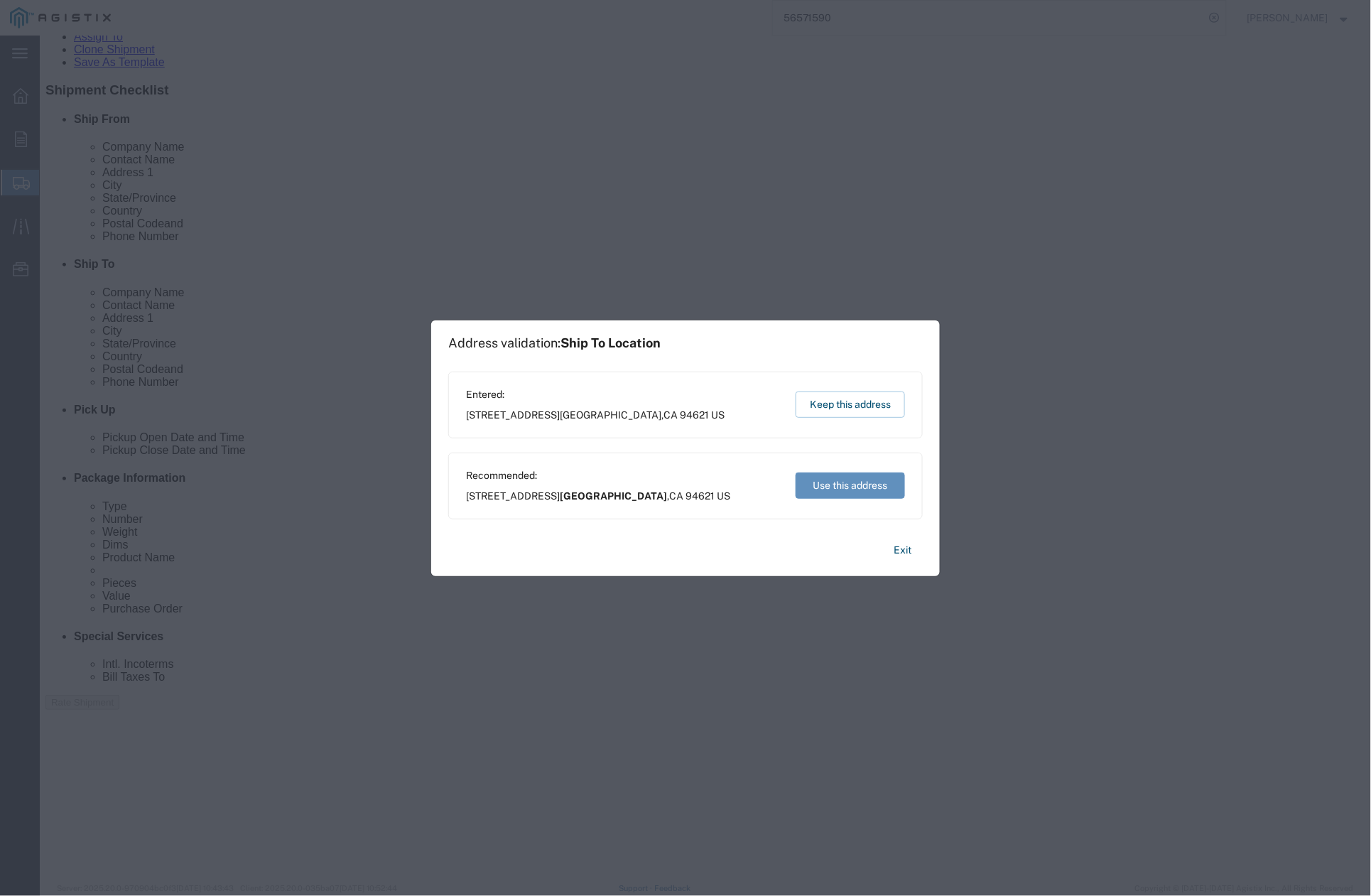
click at [828, 496] on button "Use this address" at bounding box center [850, 485] width 109 height 26
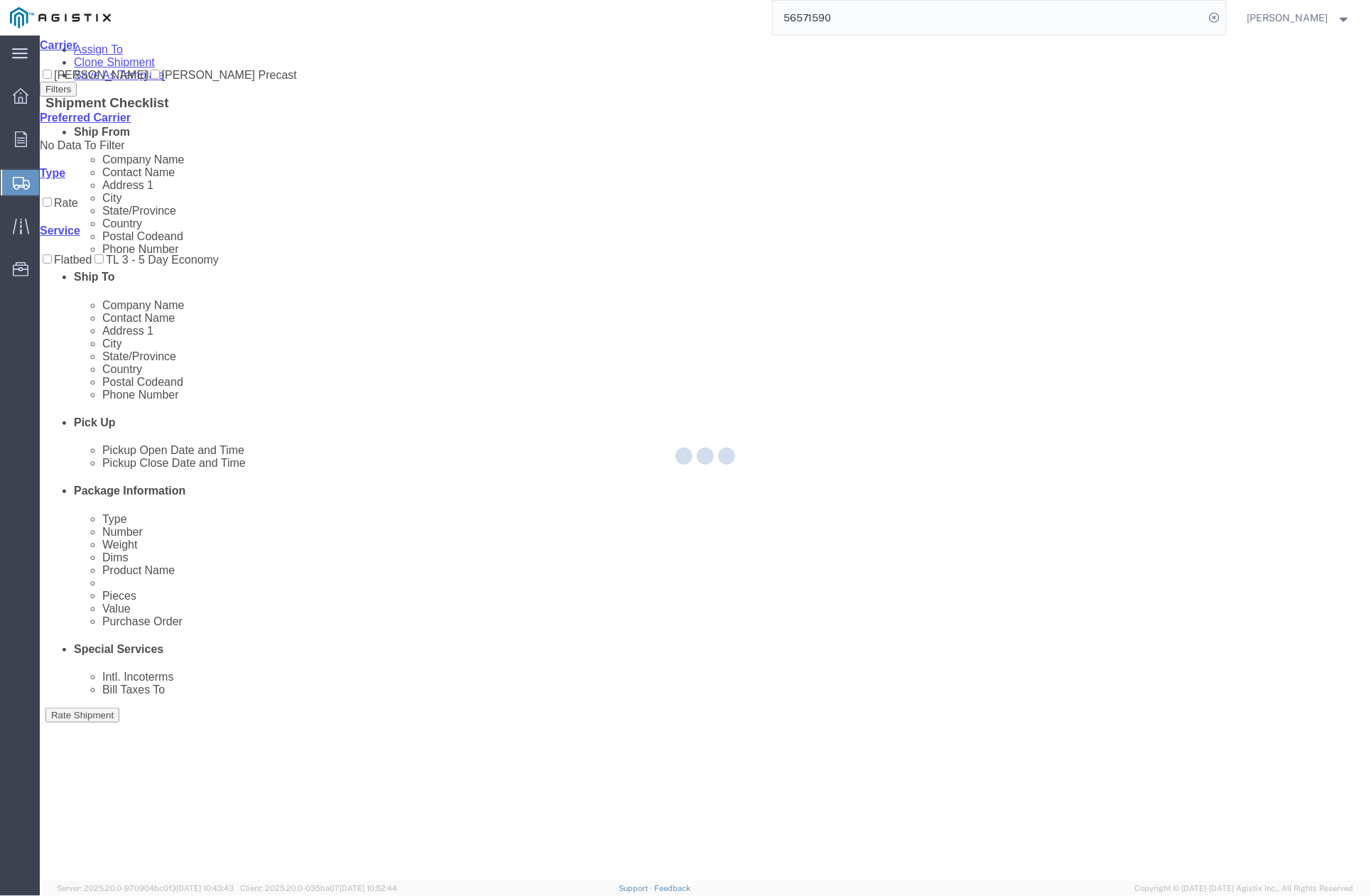
scroll to position [0, 0]
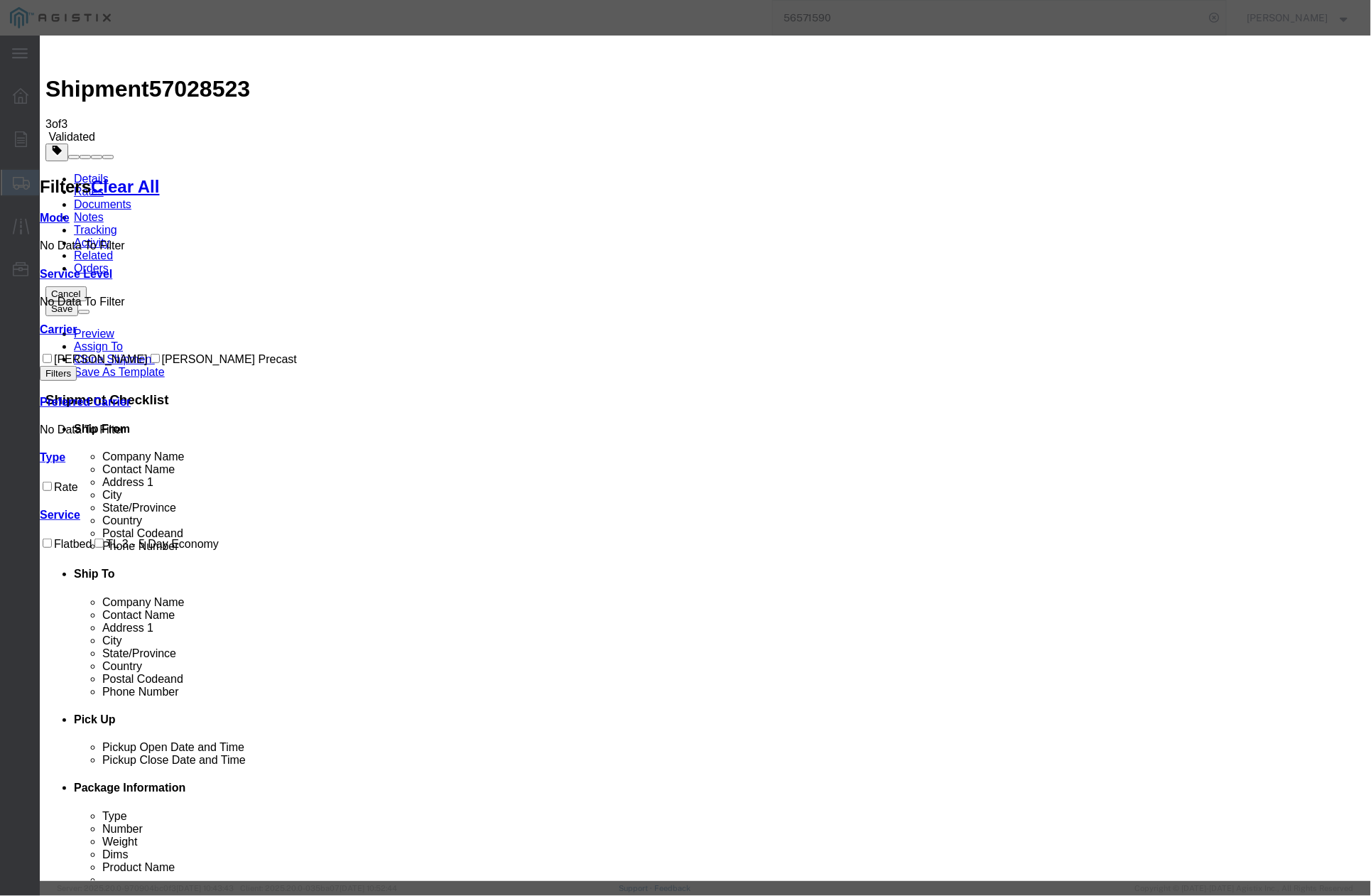
drag, startPoint x: 548, startPoint y: 128, endPoint x: 450, endPoint y: 121, distance: 98.2
paste input "57028523"
type input "57028523"
